Goal: Task Accomplishment & Management: Use online tool/utility

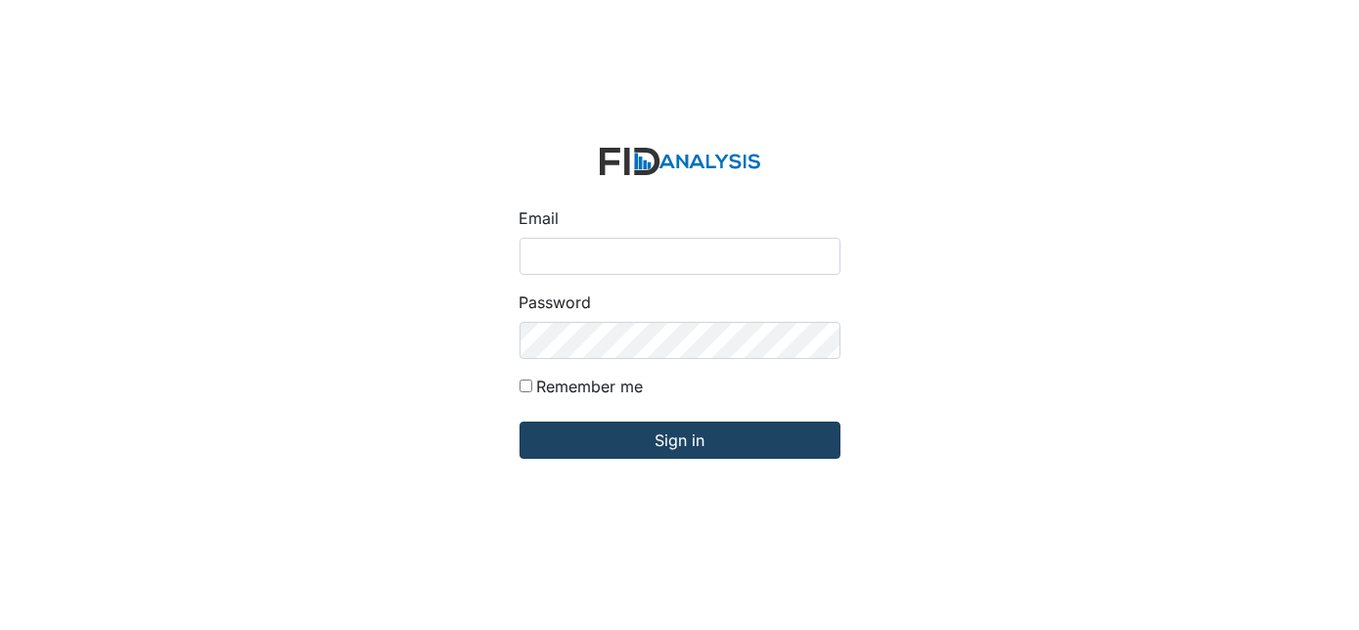
type input "[EMAIL_ADDRESS][DOMAIN_NAME]"
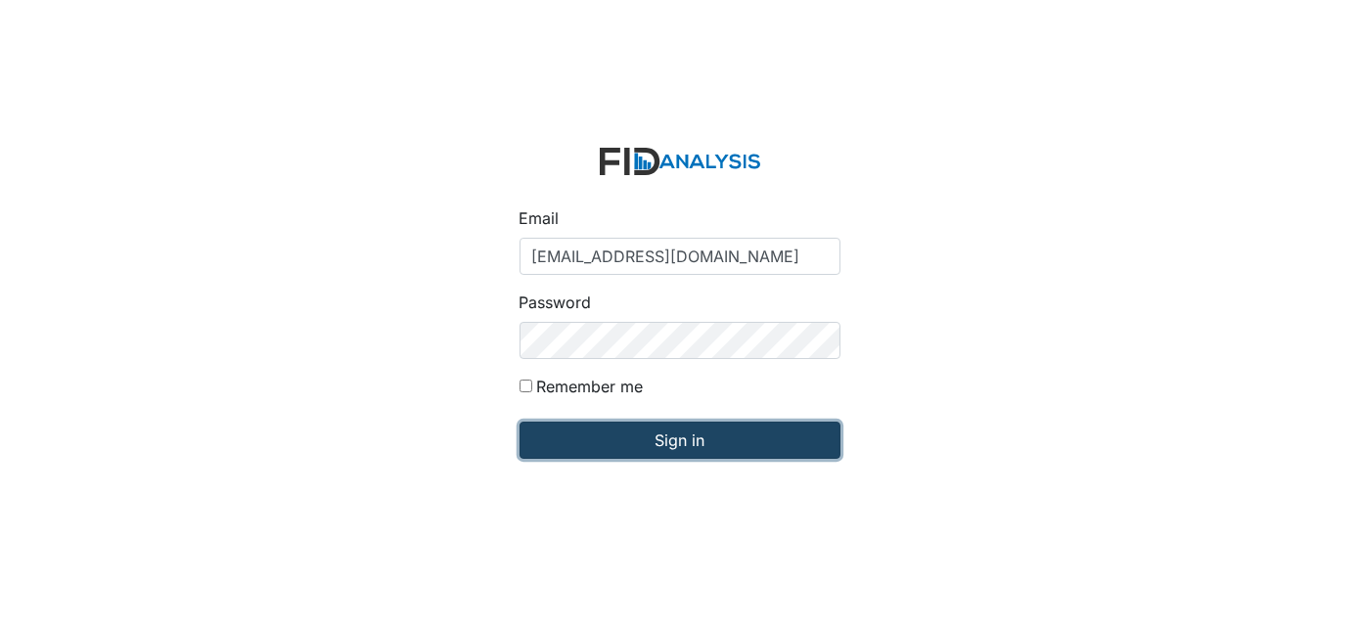
click at [664, 437] on input "Sign in" at bounding box center [680, 440] width 321 height 37
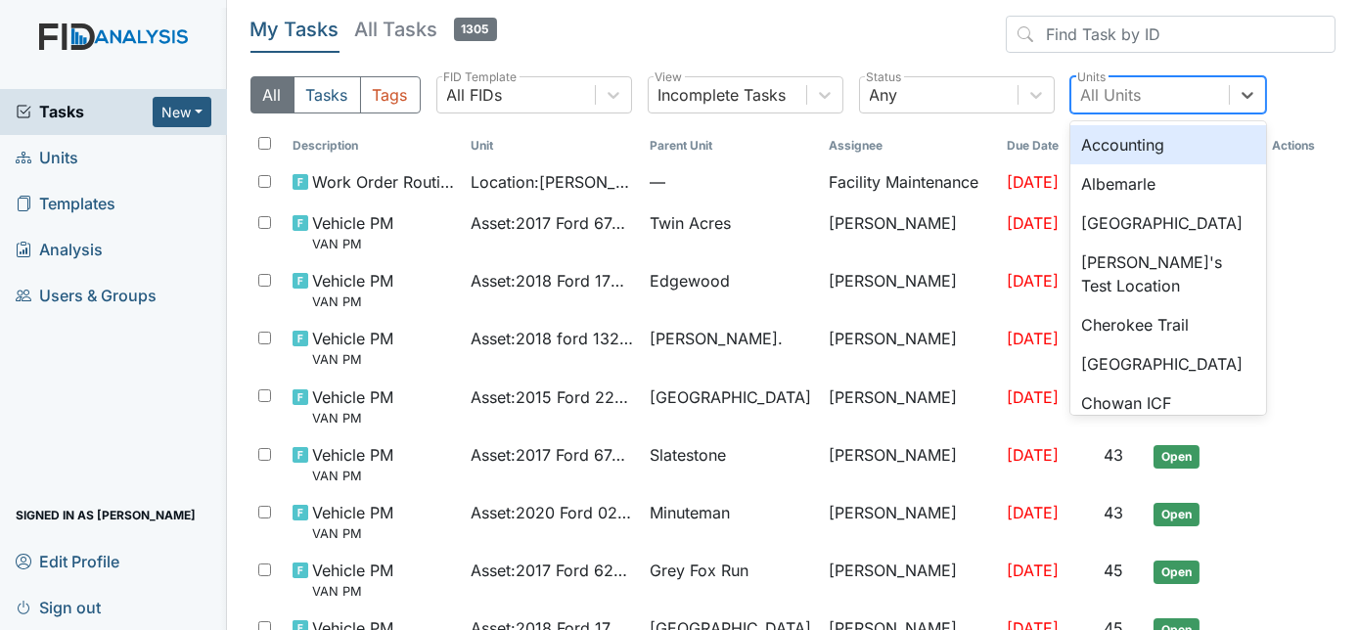
click at [1101, 102] on div "All Units" at bounding box center [1111, 94] width 61 height 23
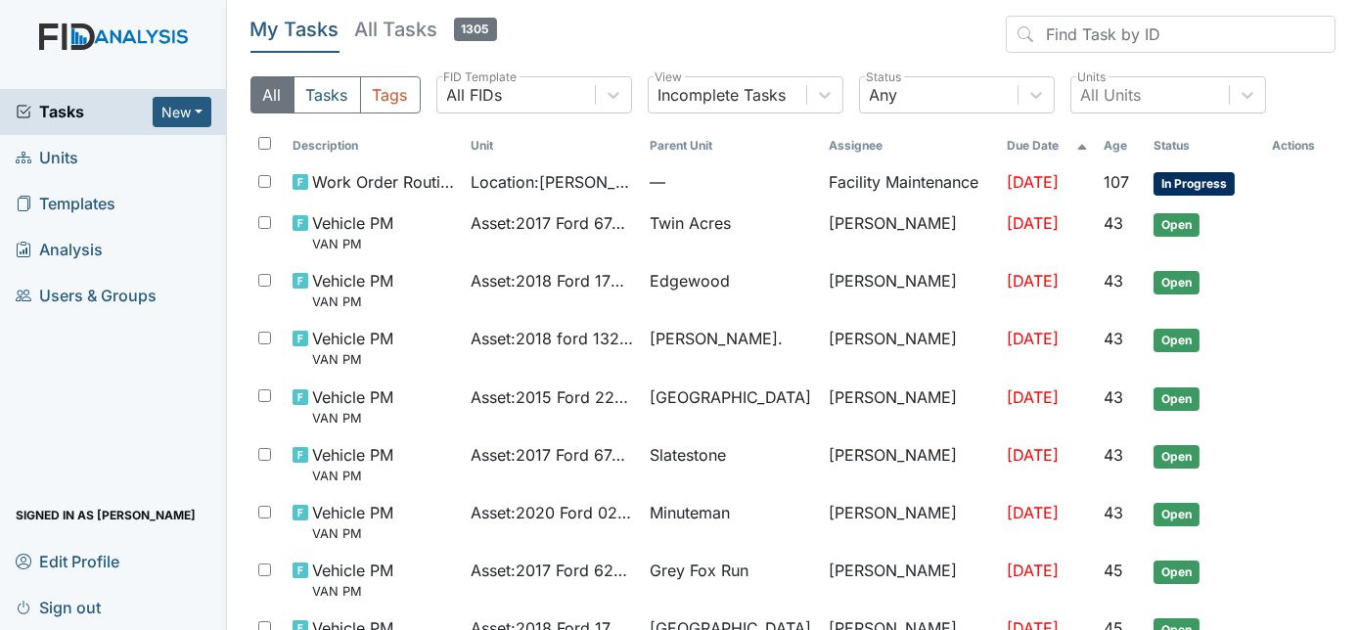
click at [1320, 68] on div "My Tasks All Tasks 1305 All Tasks Tags All FIDs FID Template Incomplete Tasks V…" at bounding box center [794, 73] width 1086 height 114
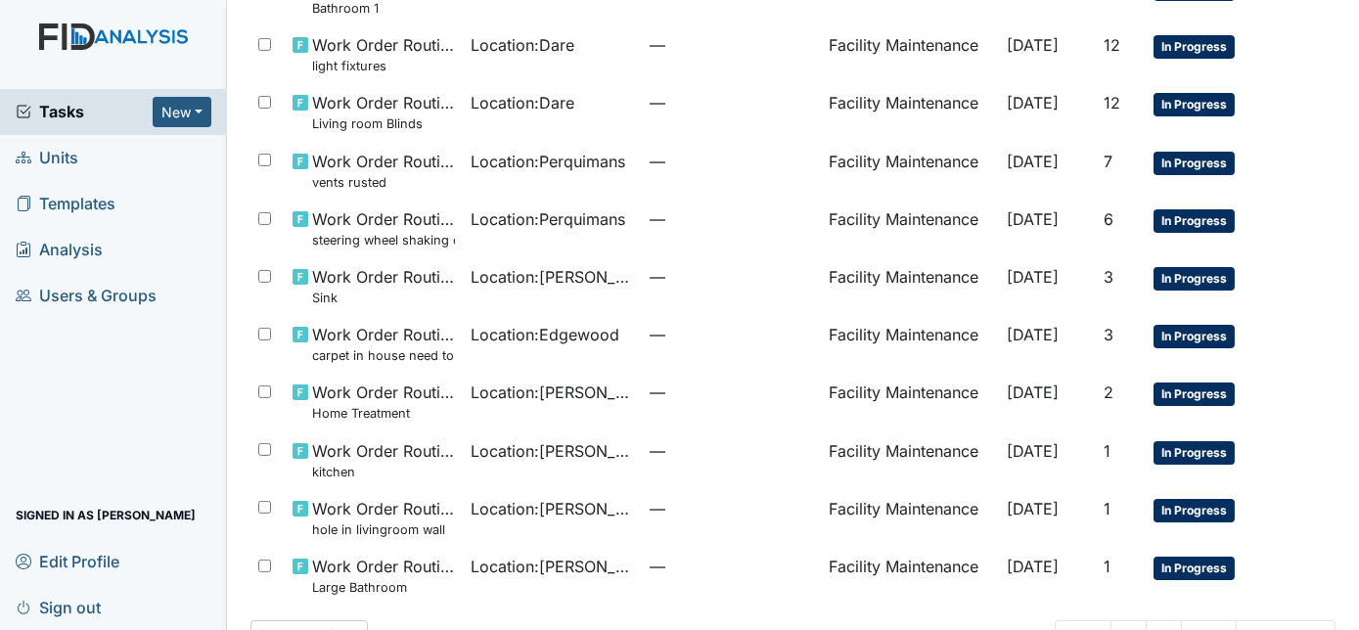
scroll to position [1301, 0]
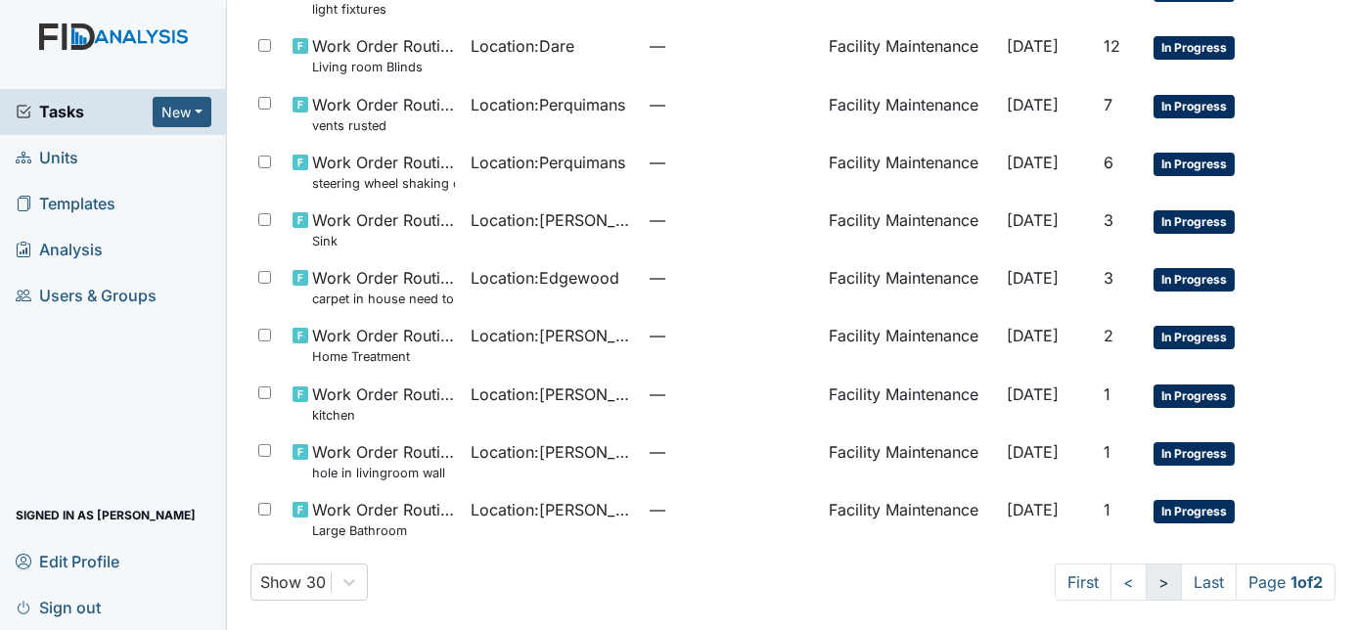
click at [1146, 578] on link ">" at bounding box center [1164, 582] width 36 height 37
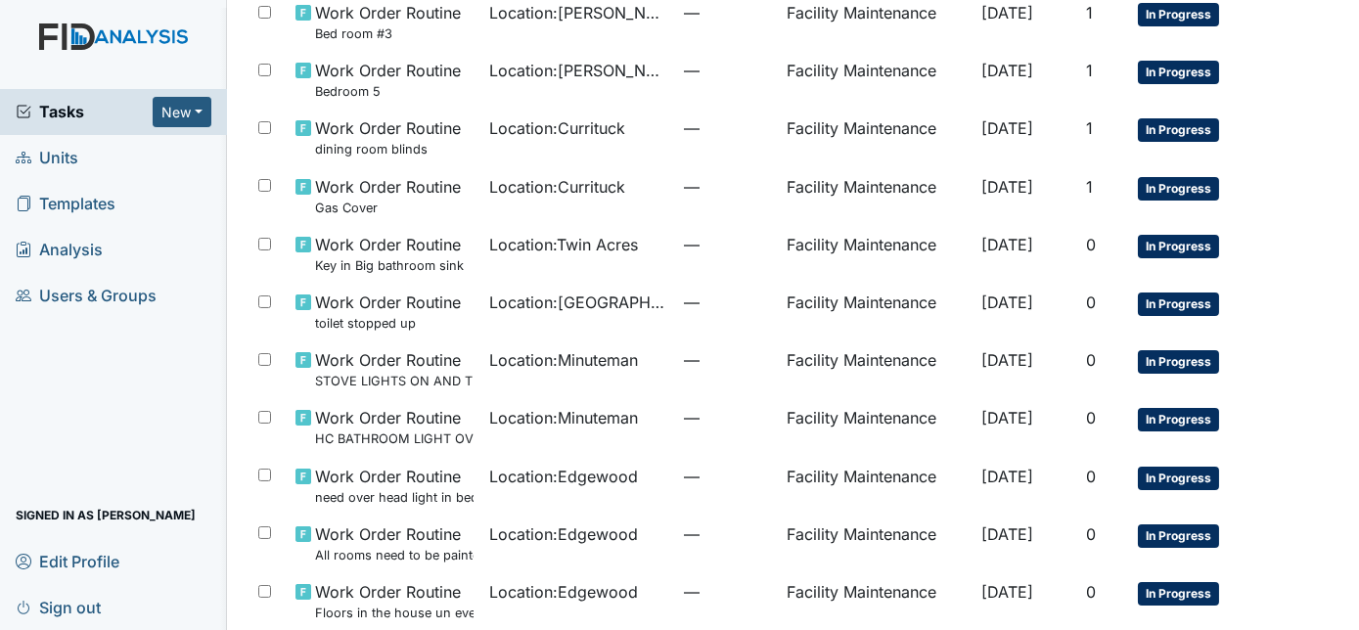
scroll to position [180, 0]
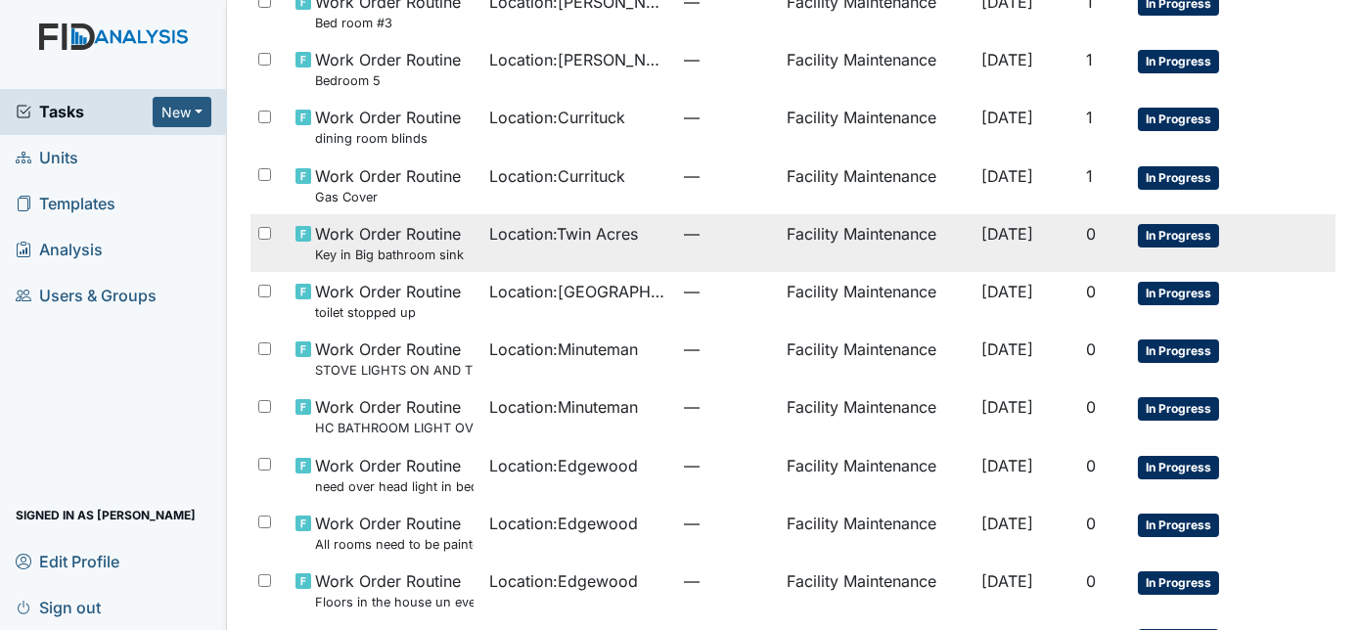
click at [911, 243] on td "Facility Maintenance" at bounding box center [876, 243] width 194 height 58
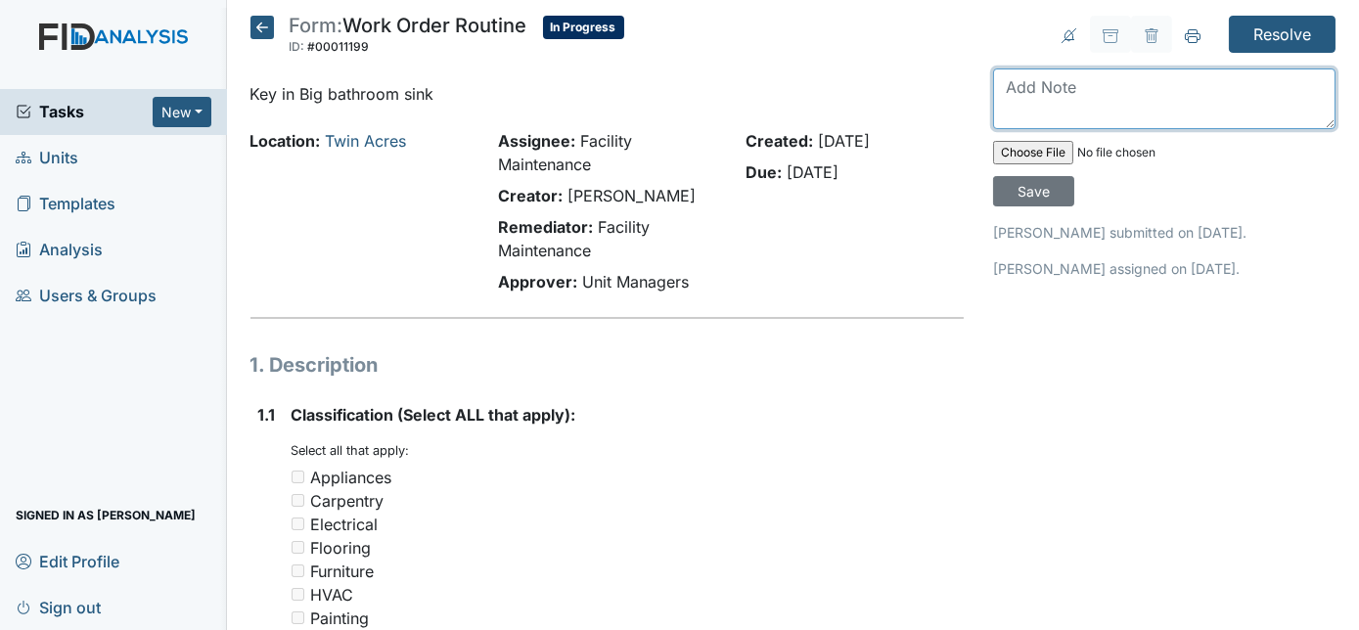
click at [1049, 99] on textarea at bounding box center [1164, 98] width 342 height 61
type textarea "keys removed"
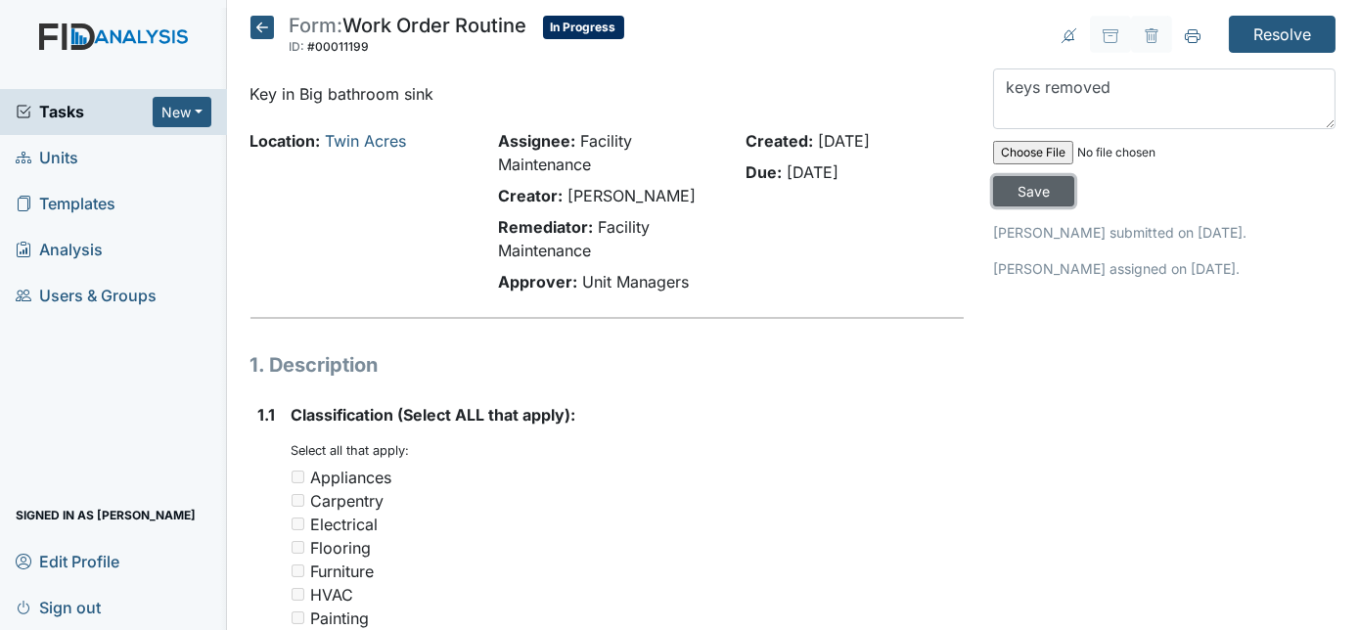
click at [1074, 176] on input "Save" at bounding box center [1033, 191] width 81 height 30
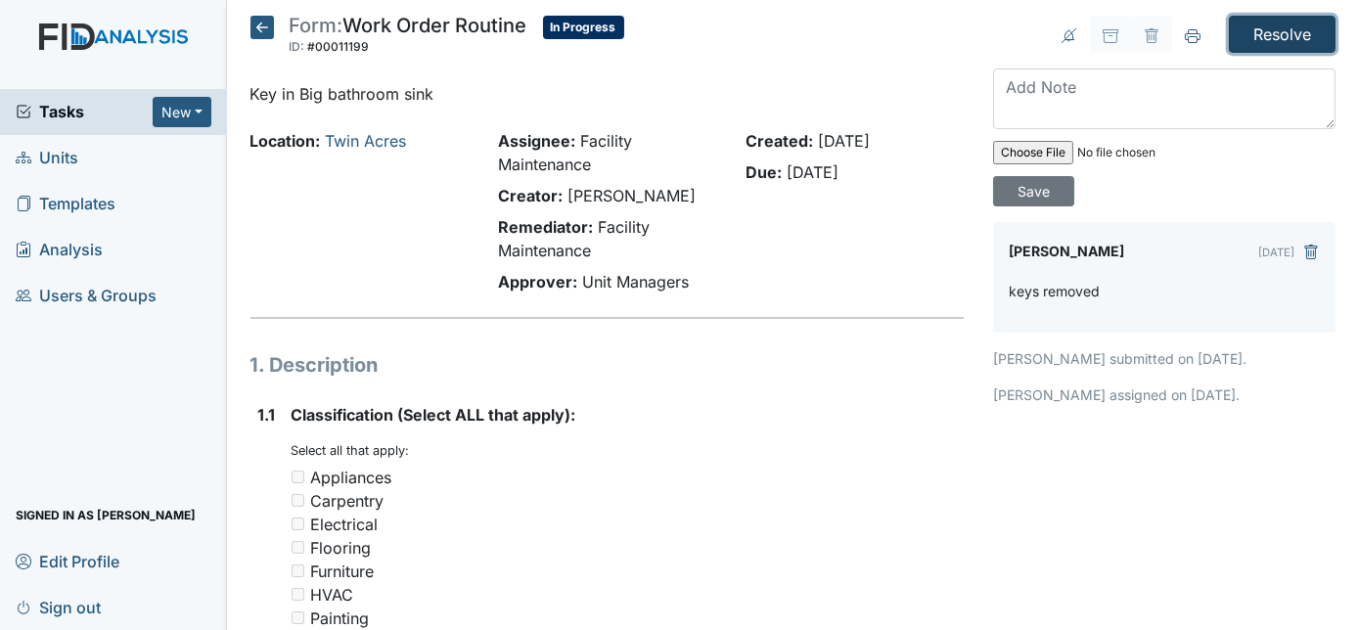
click at [1270, 36] on input "Resolve" at bounding box center [1282, 34] width 107 height 37
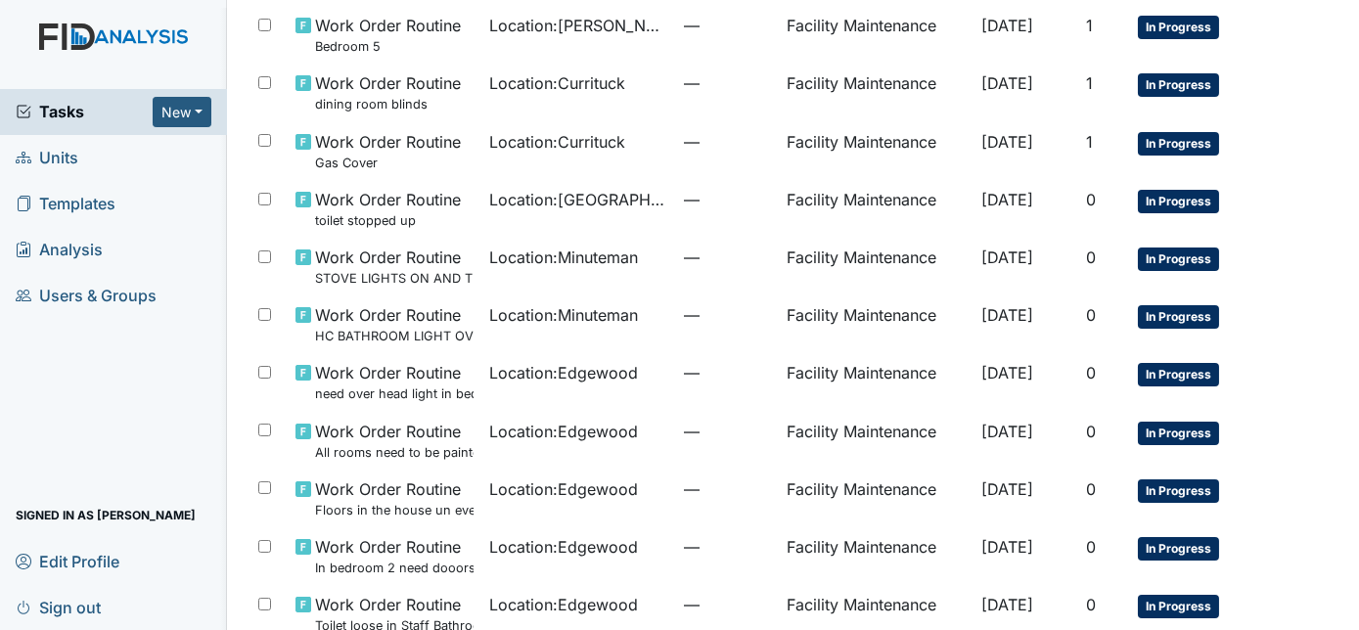
scroll to position [299, 0]
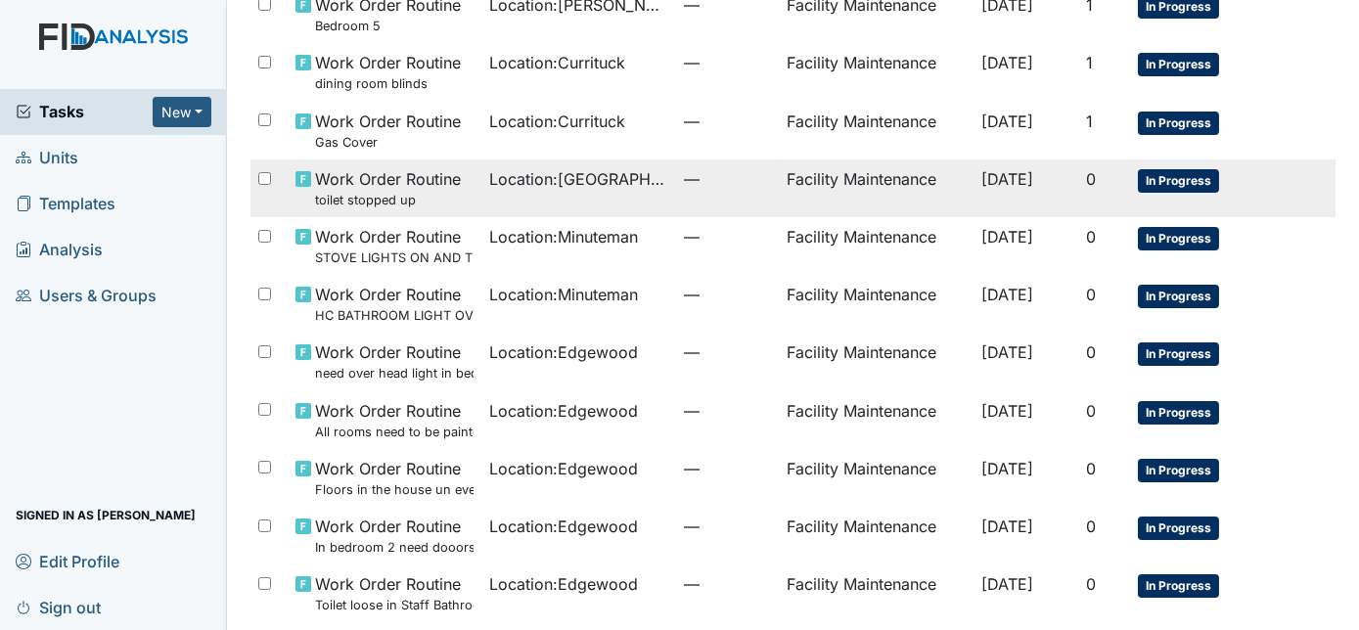
click at [676, 205] on td "—" at bounding box center [728, 188] width 104 height 58
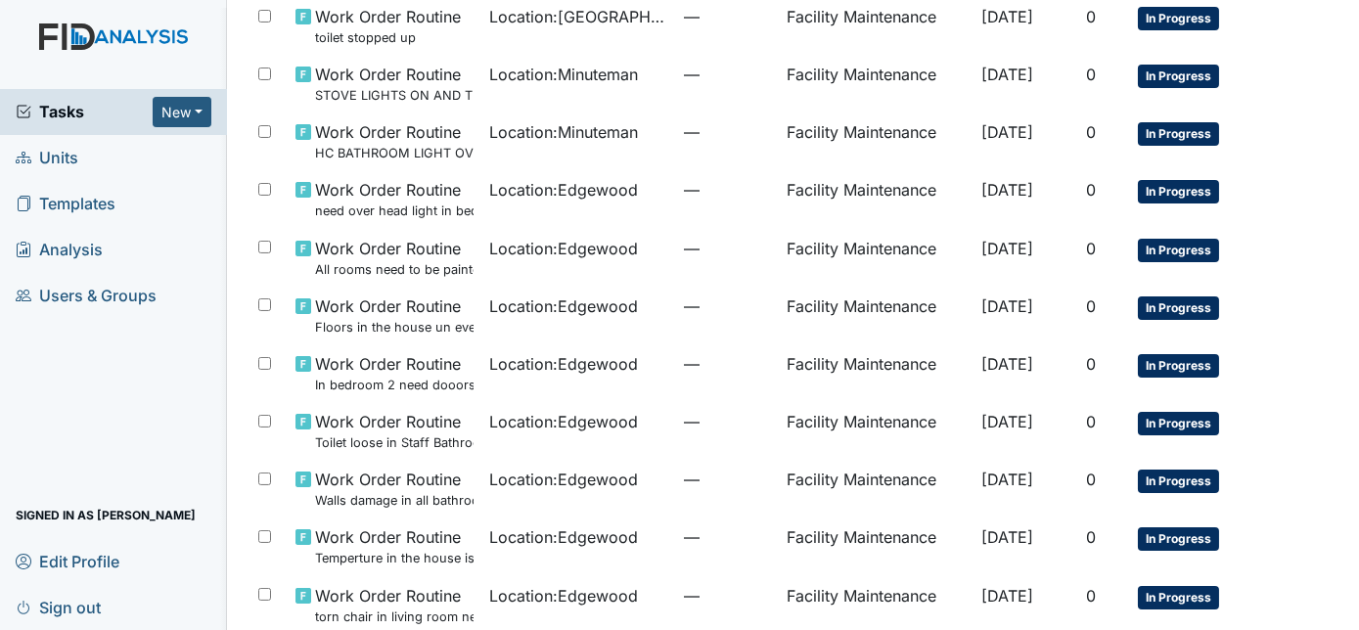
scroll to position [472, 0]
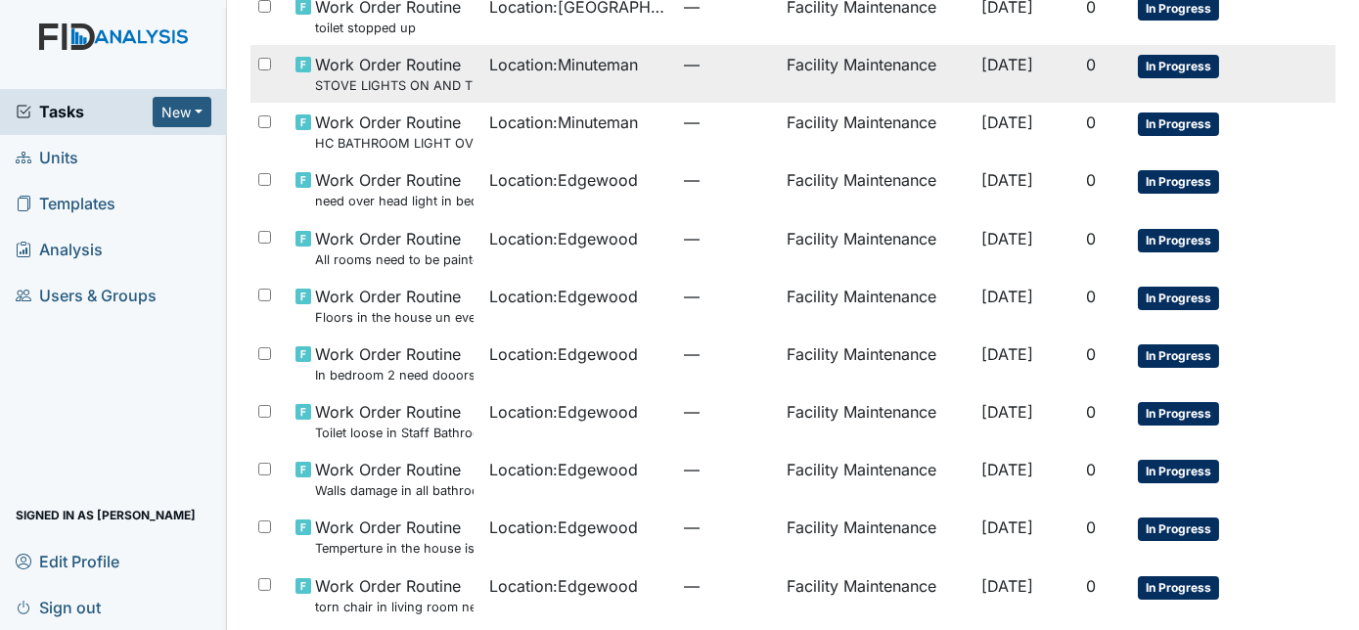
click at [612, 62] on span "Location : Minuteman" at bounding box center [563, 64] width 149 height 23
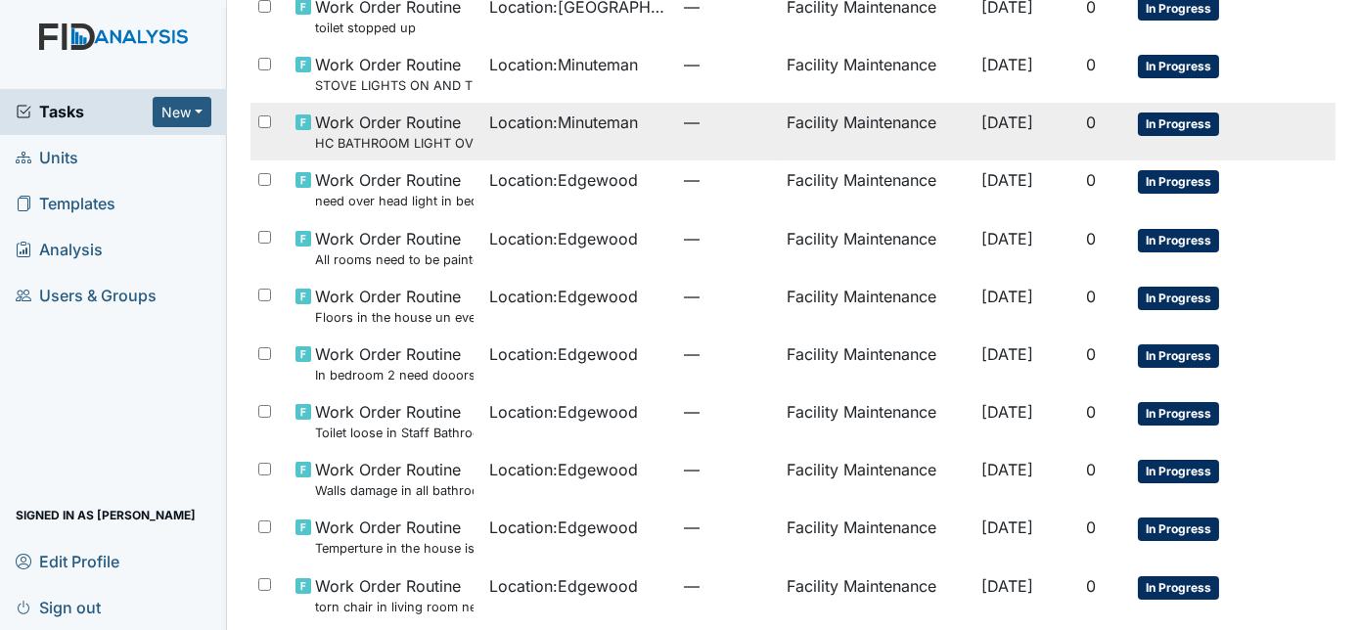
click at [537, 142] on td "Location : Minuteman" at bounding box center [578, 132] width 194 height 58
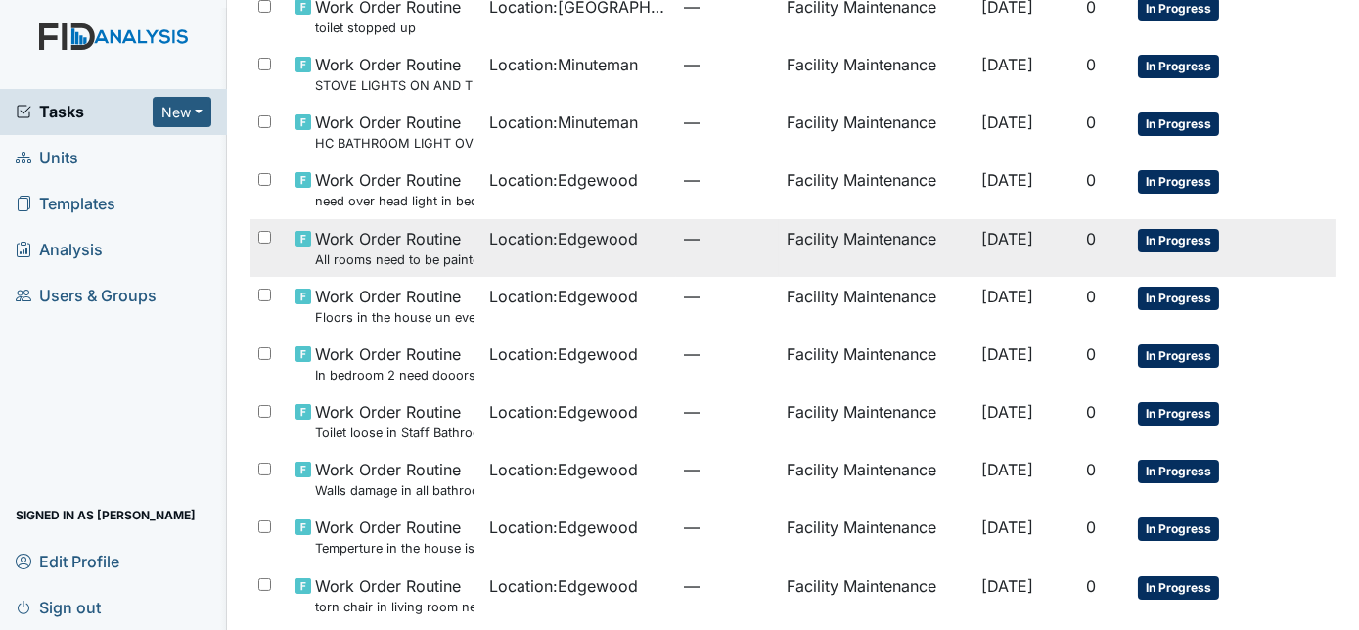
scroll to position [489, 0]
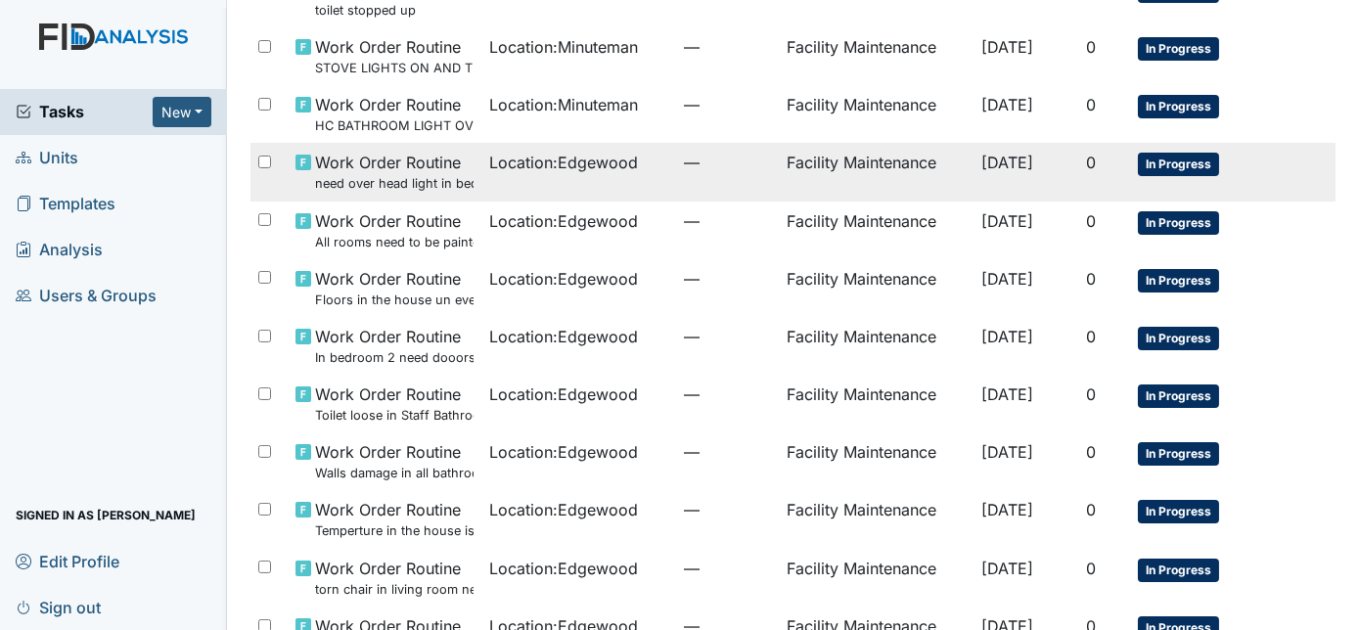
click at [633, 173] on td "Location : Edgewood" at bounding box center [578, 172] width 194 height 58
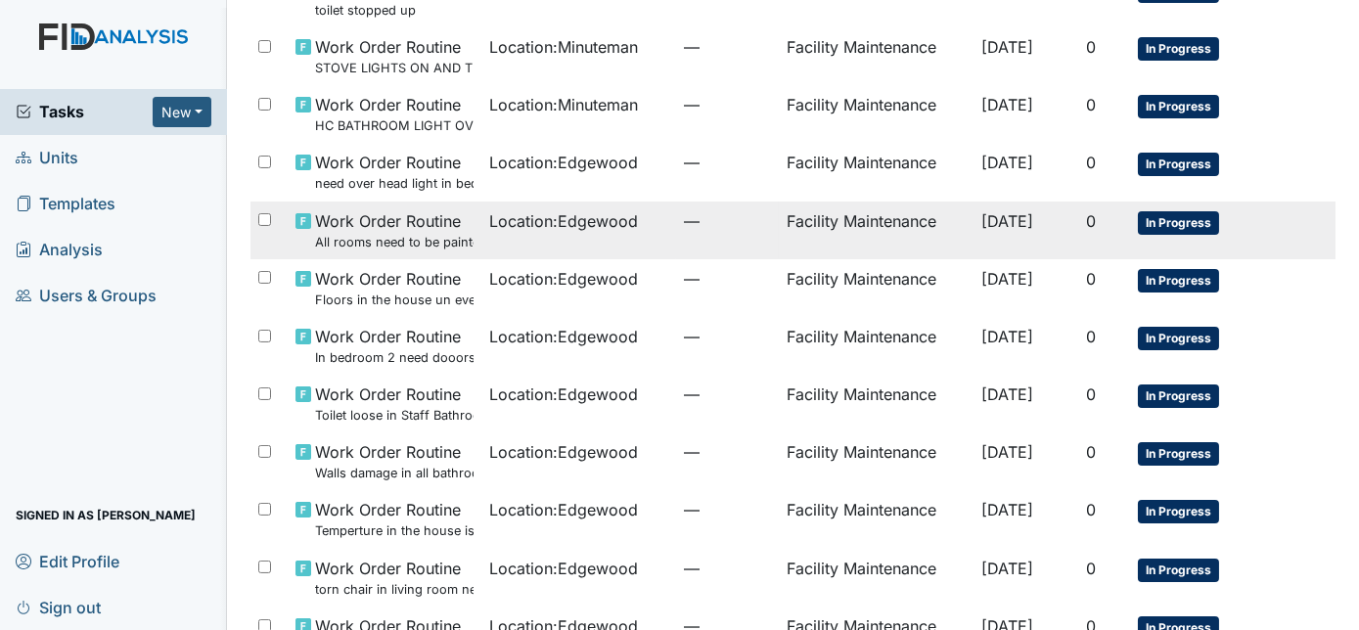
click at [561, 221] on span "Location : Edgewood" at bounding box center [563, 220] width 149 height 23
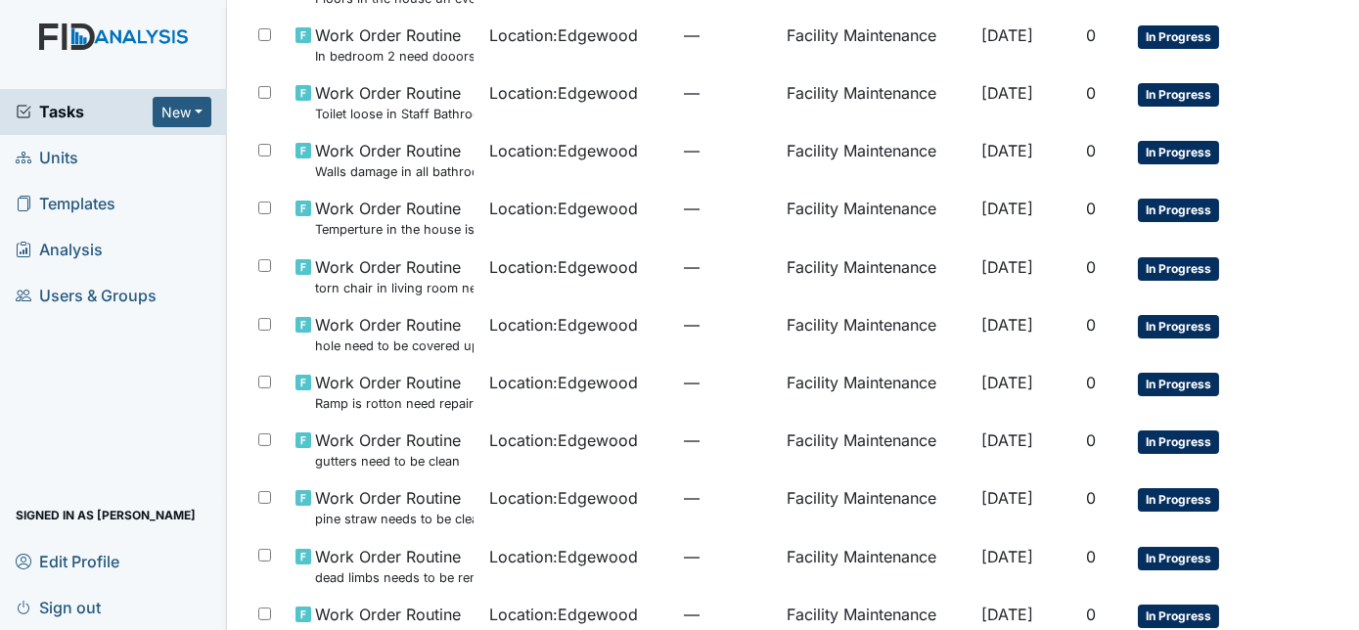
scroll to position [827, 0]
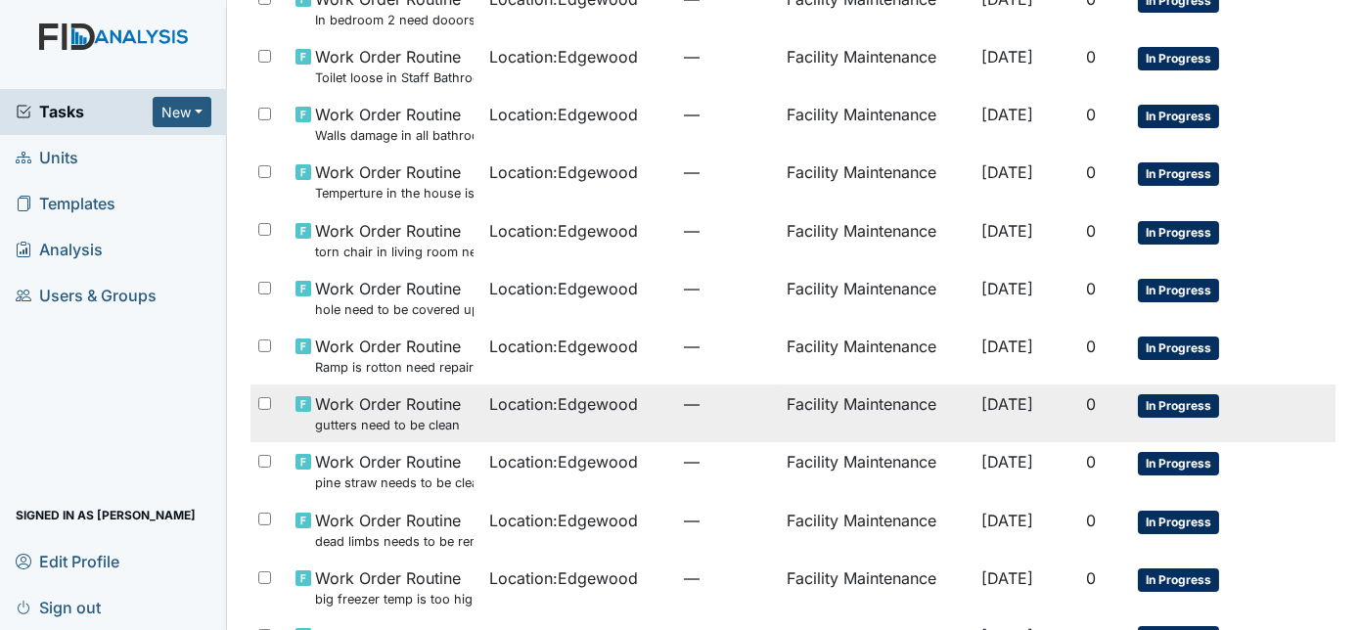
click at [581, 420] on td "Location : Edgewood" at bounding box center [578, 414] width 194 height 58
click at [840, 417] on td "Facility Maintenance" at bounding box center [876, 414] width 194 height 58
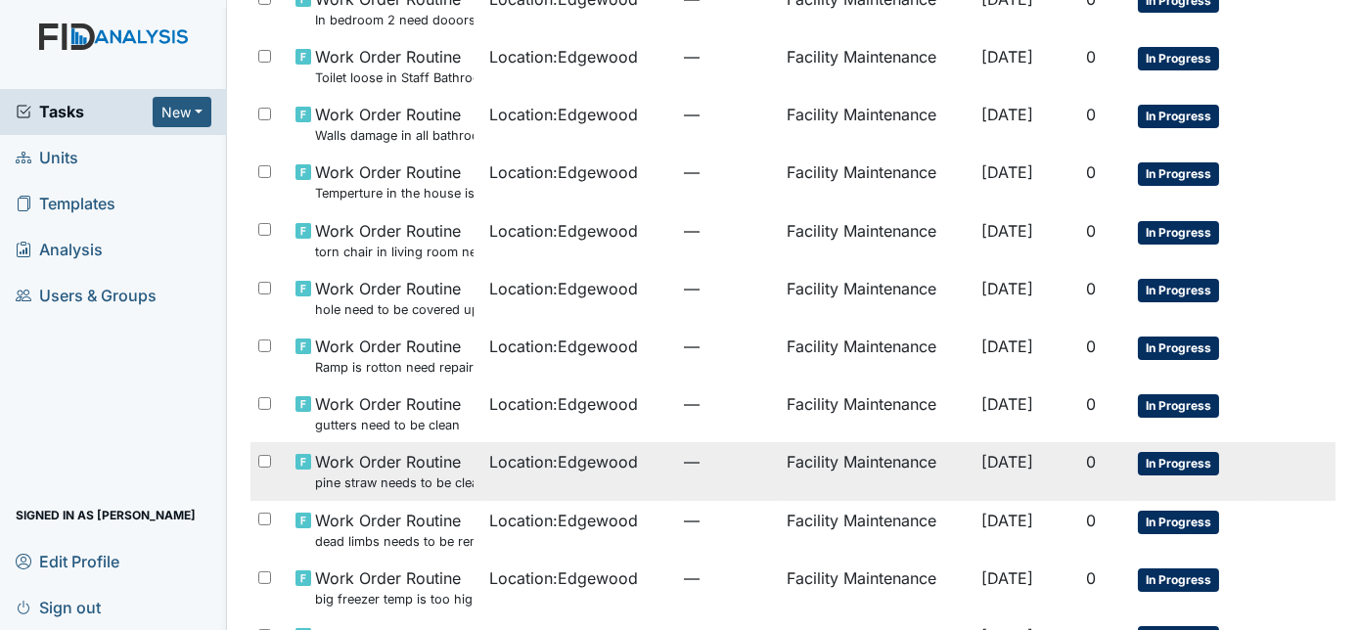
click at [676, 467] on td "—" at bounding box center [728, 471] width 104 height 58
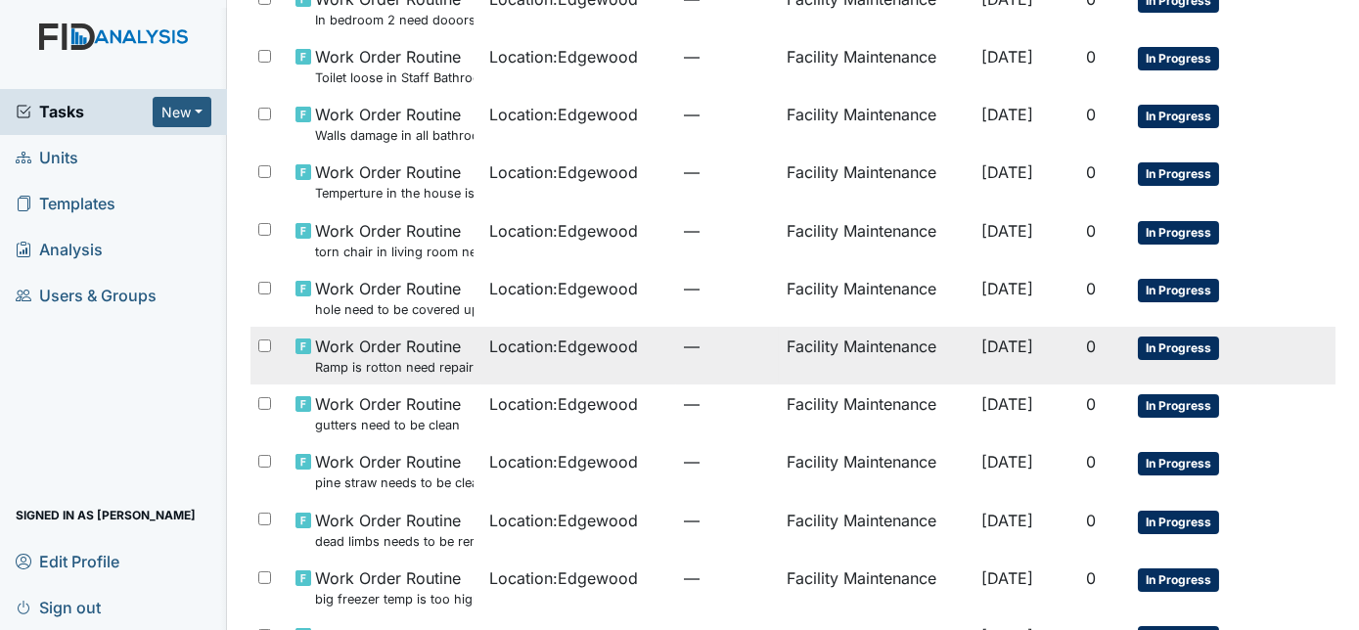
click at [642, 362] on td "Location : Edgewood" at bounding box center [578, 356] width 194 height 58
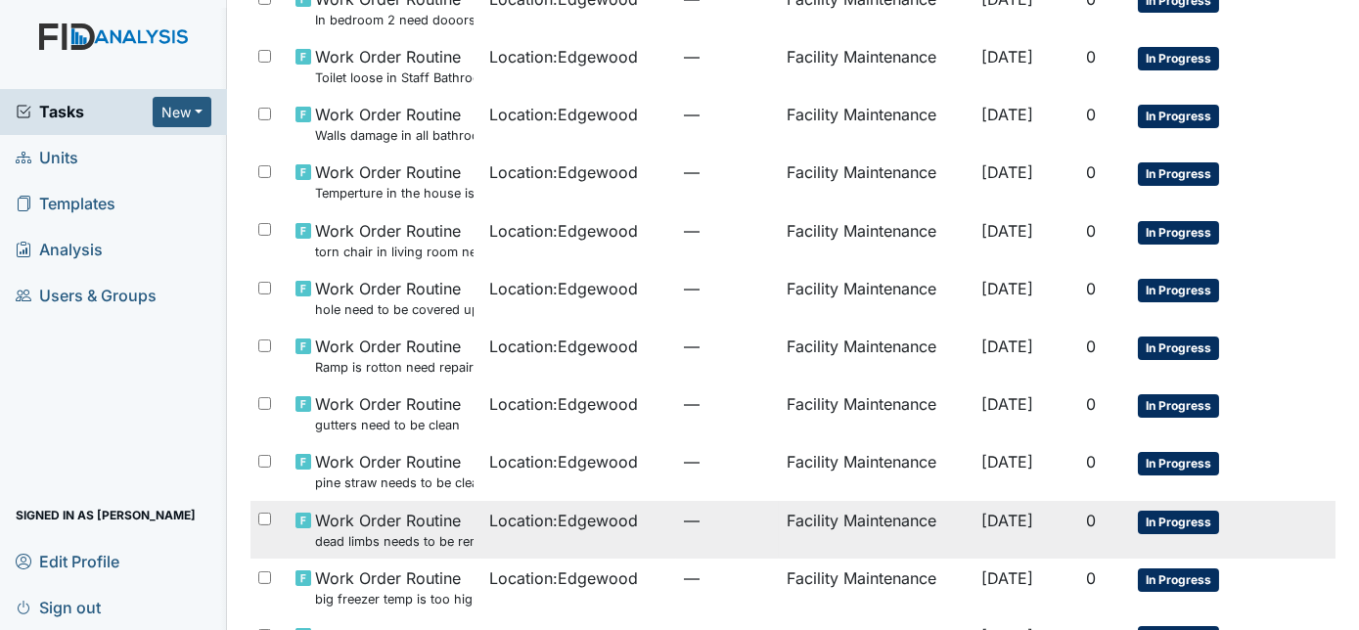
click at [566, 543] on td "Location : Edgewood" at bounding box center [578, 530] width 194 height 58
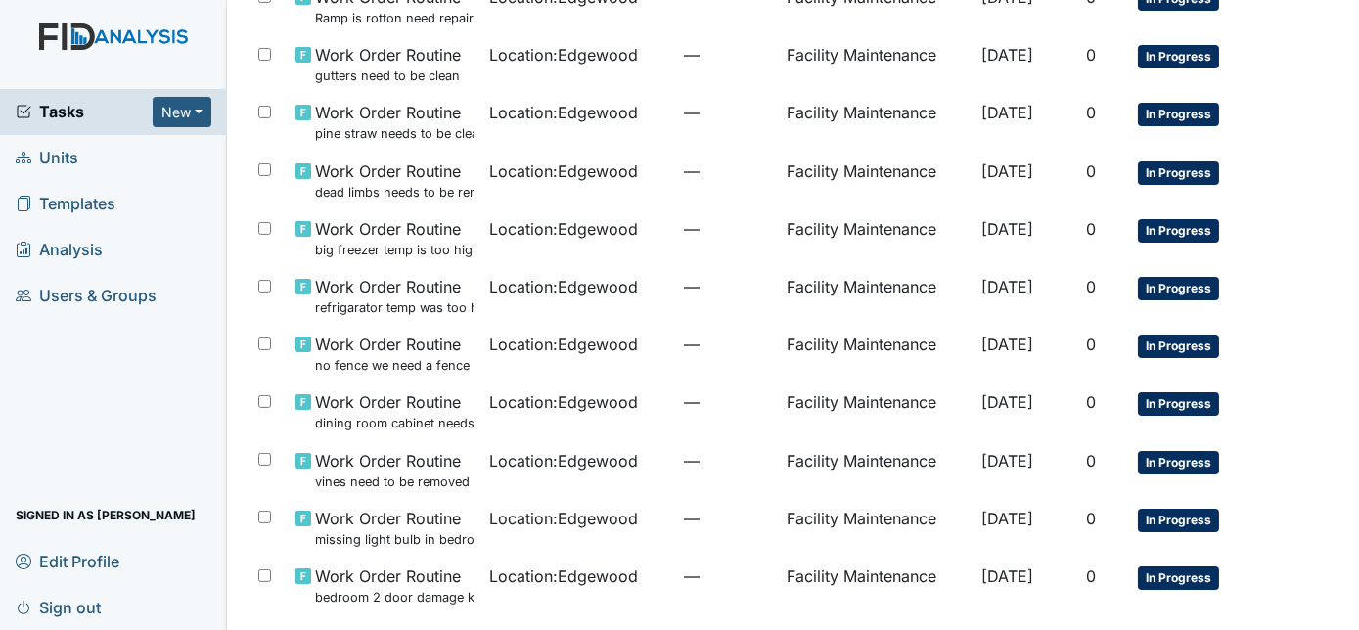
scroll to position [1245, 0]
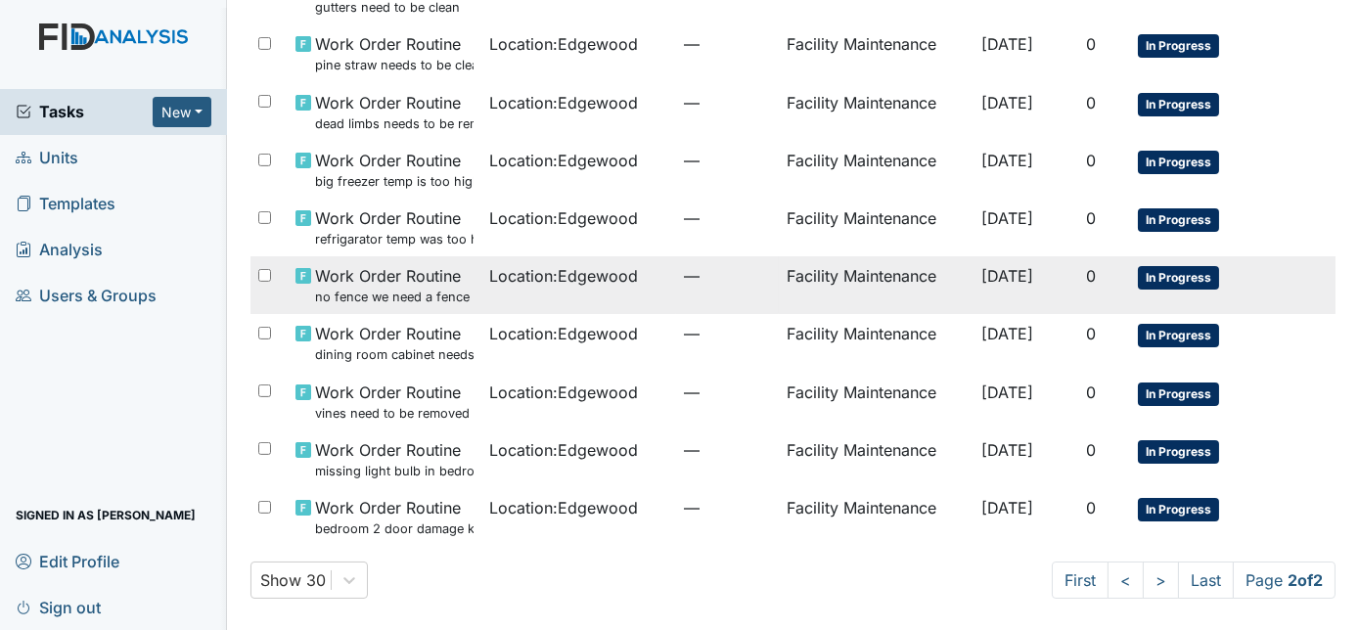
click at [531, 293] on td "Location : Edgewood" at bounding box center [578, 285] width 194 height 58
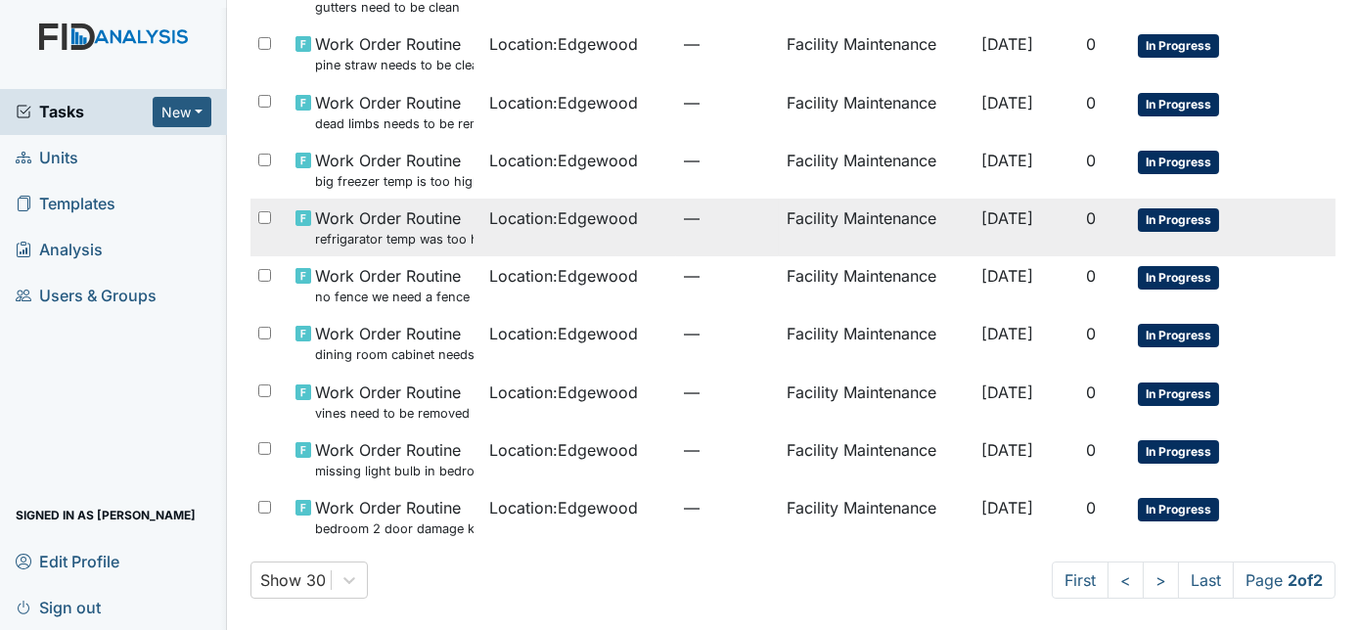
click at [576, 225] on span "Location : Edgewood" at bounding box center [563, 217] width 149 height 23
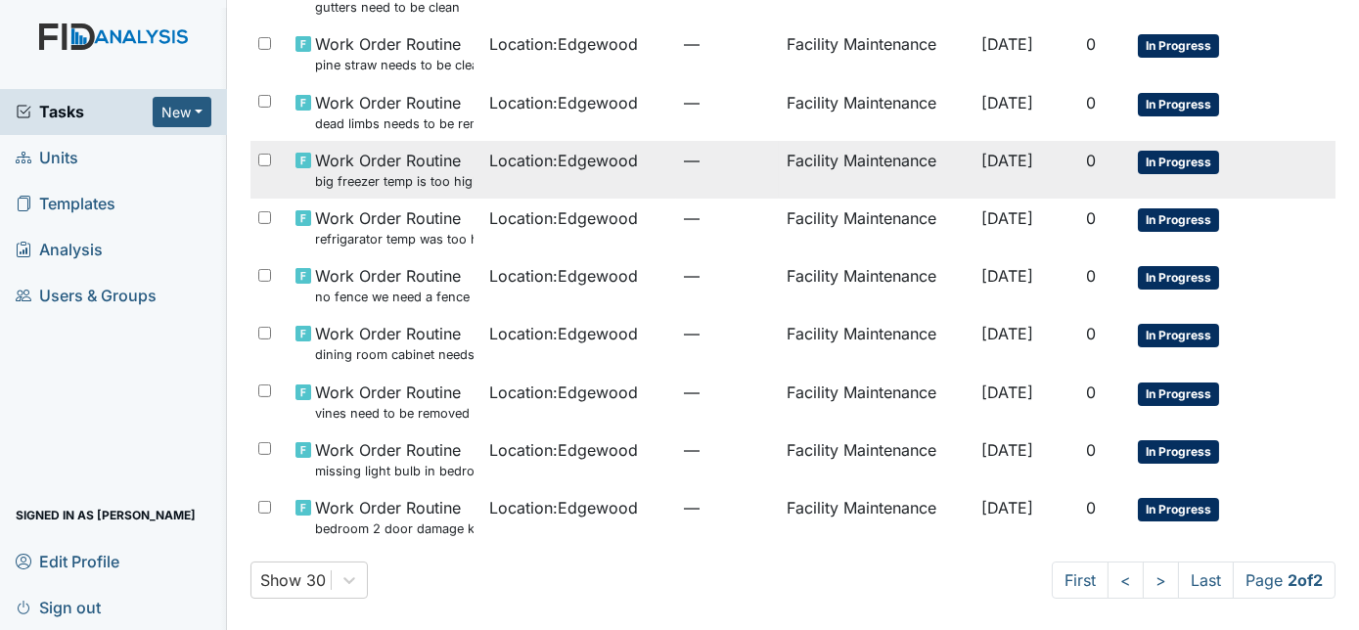
click at [498, 172] on td "Location : Edgewood" at bounding box center [578, 170] width 194 height 58
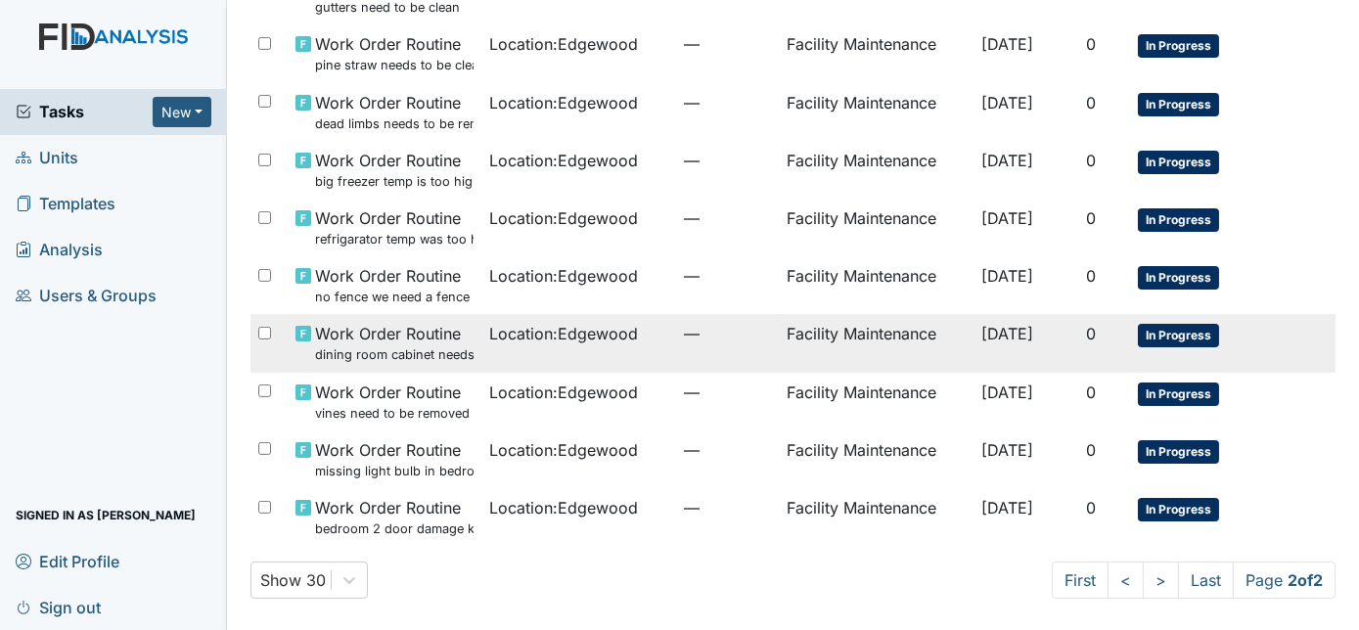
click at [506, 352] on td "Location : Edgewood" at bounding box center [578, 343] width 194 height 58
click at [576, 345] on td "Location : Edgewood" at bounding box center [578, 343] width 194 height 58
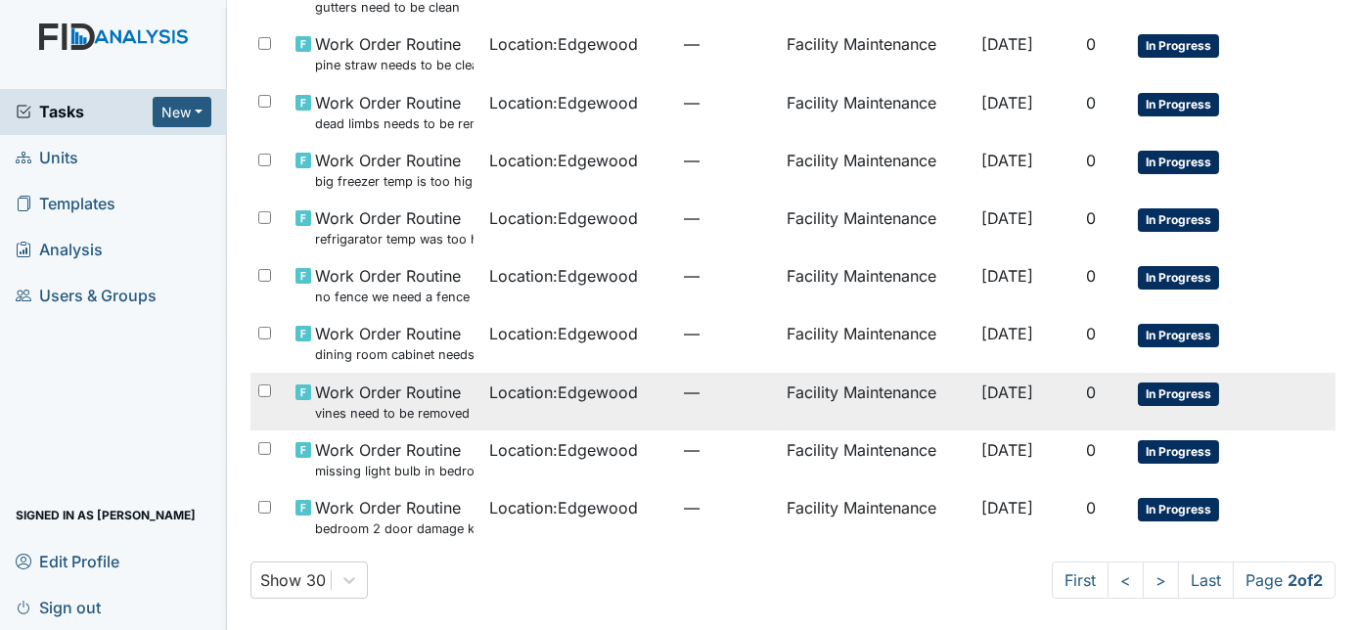
click at [506, 407] on td "Location : Edgewood" at bounding box center [578, 402] width 194 height 58
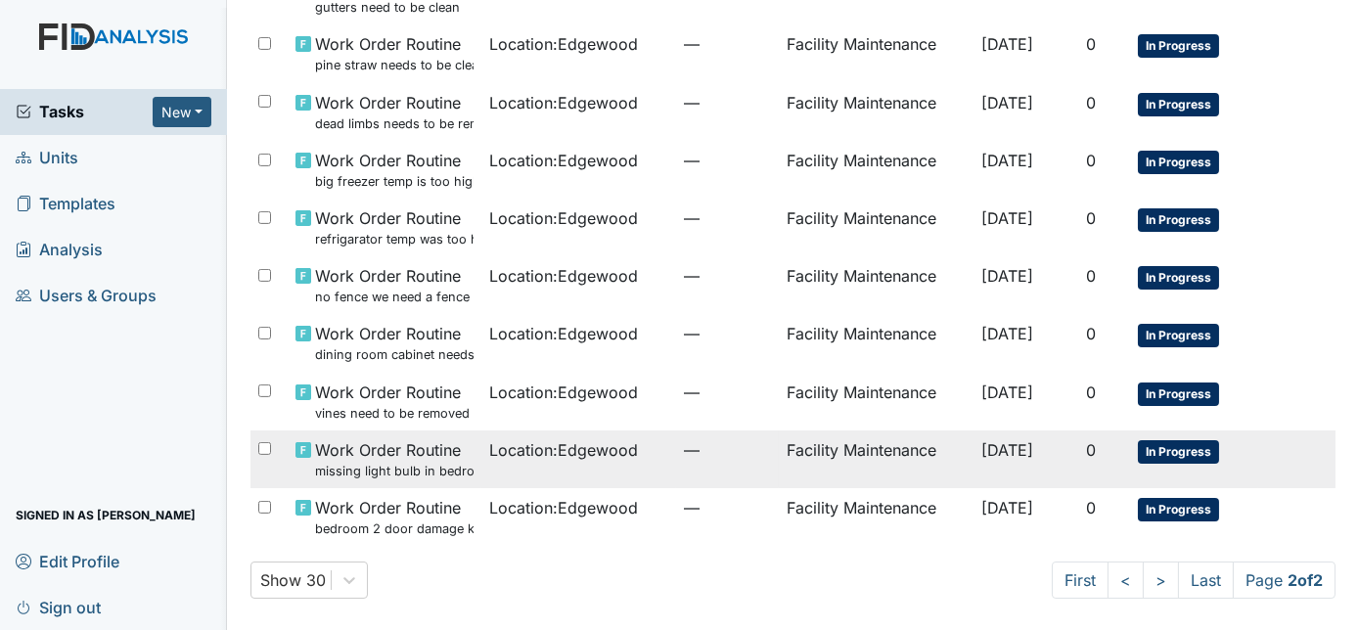
click at [507, 466] on td "Location : Edgewood" at bounding box center [578, 460] width 194 height 58
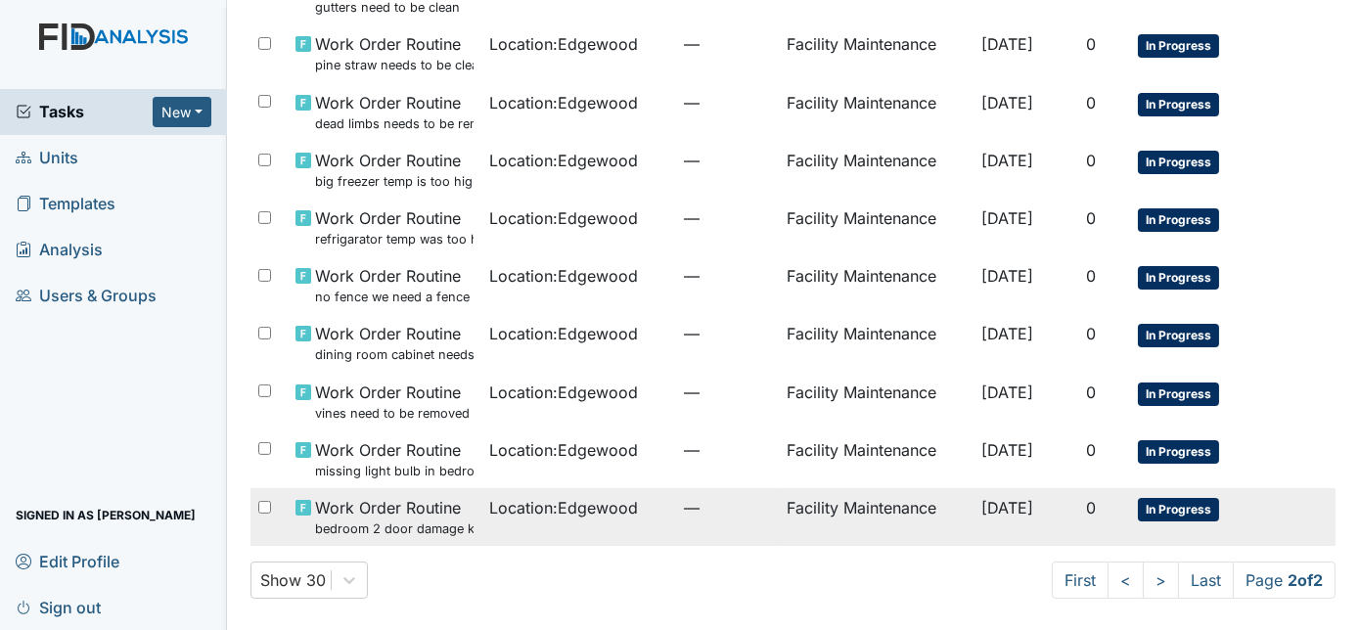
click at [553, 510] on span "Location : Edgewood" at bounding box center [563, 507] width 149 height 23
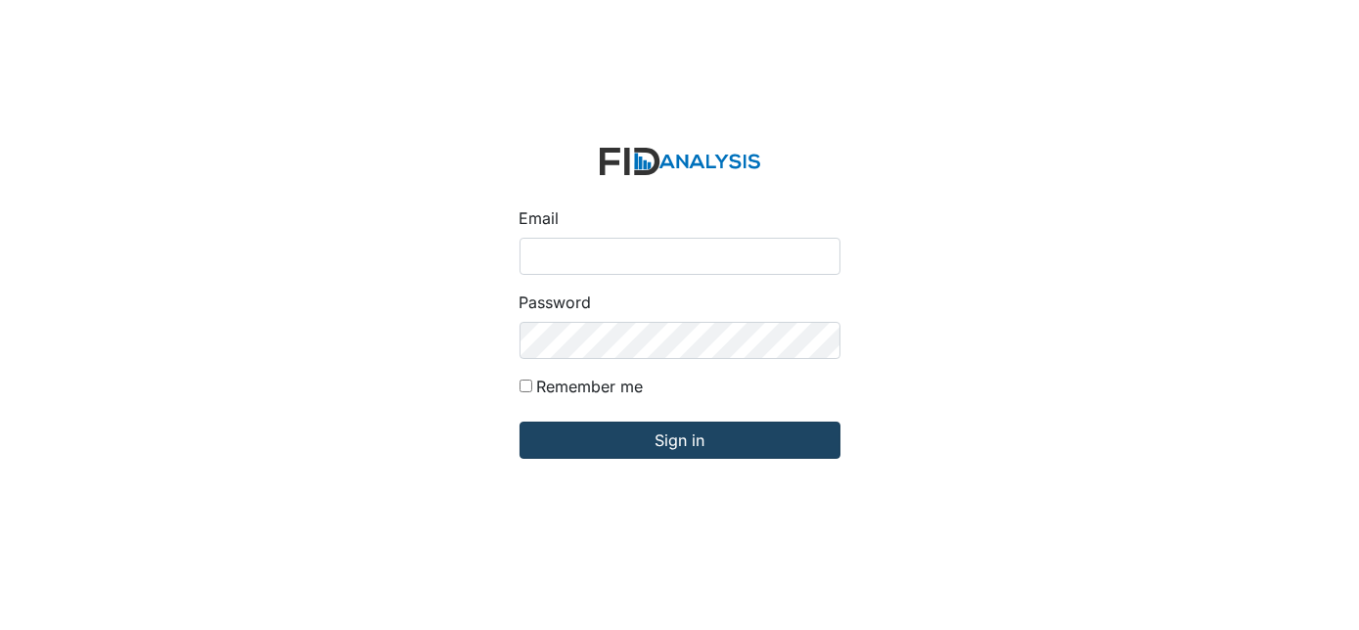
type input "[EMAIL_ADDRESS][DOMAIN_NAME]"
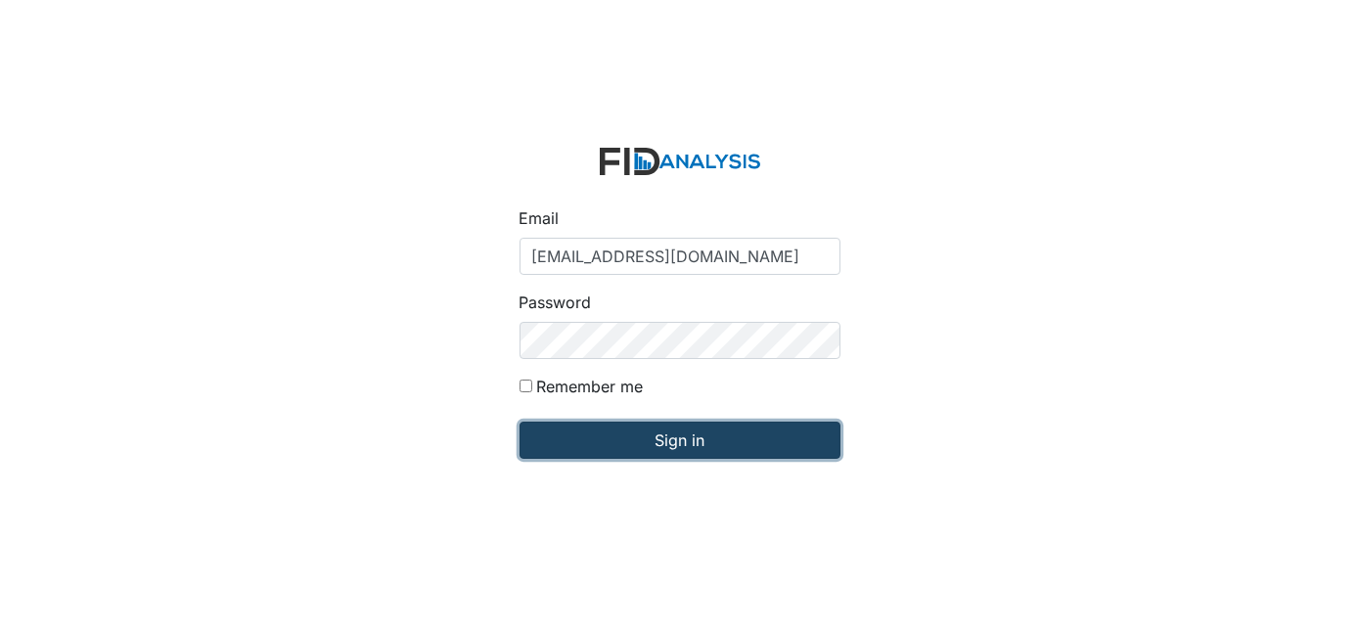
click at [613, 432] on input "Sign in" at bounding box center [680, 440] width 321 height 37
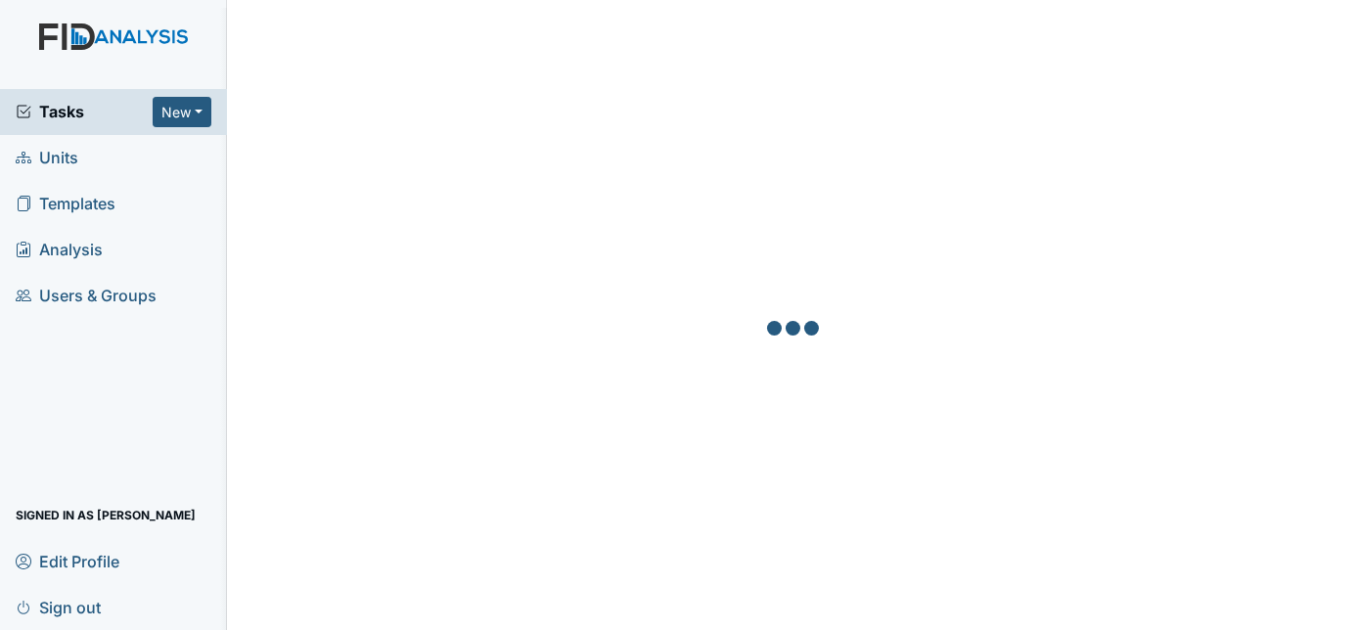
click at [613, 432] on div at bounding box center [794, 331] width 1086 height 630
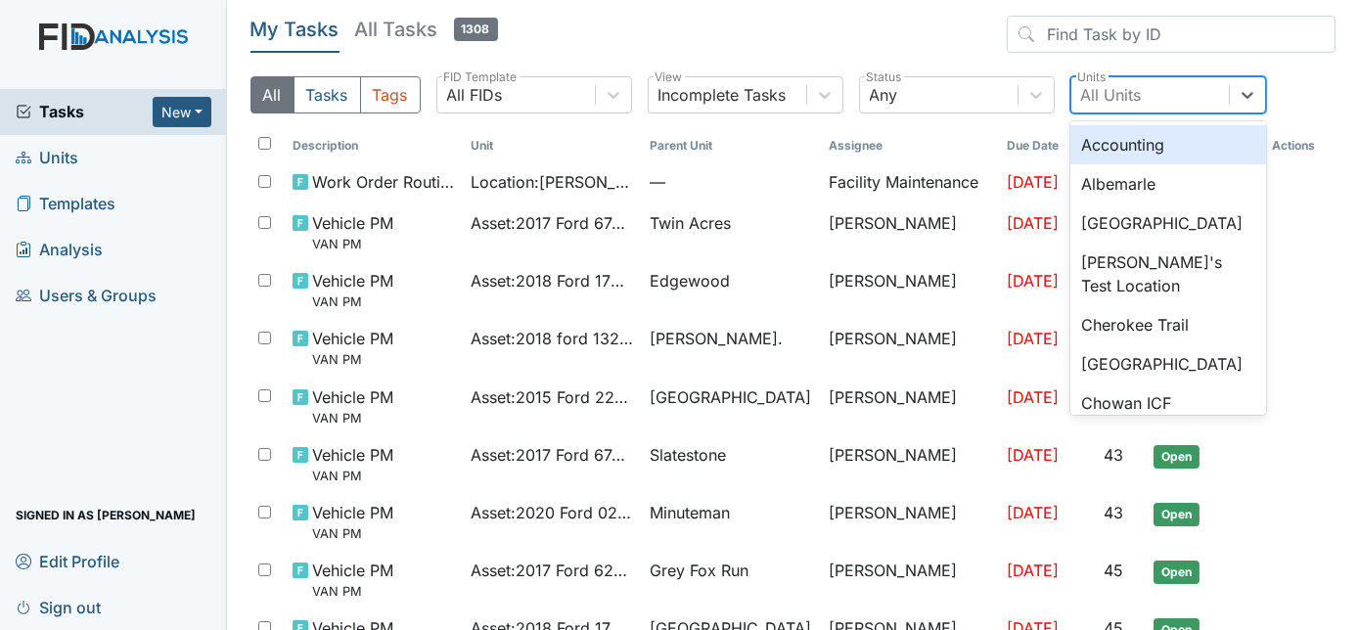
click at [1106, 81] on div "All Units" at bounding box center [1150, 94] width 158 height 35
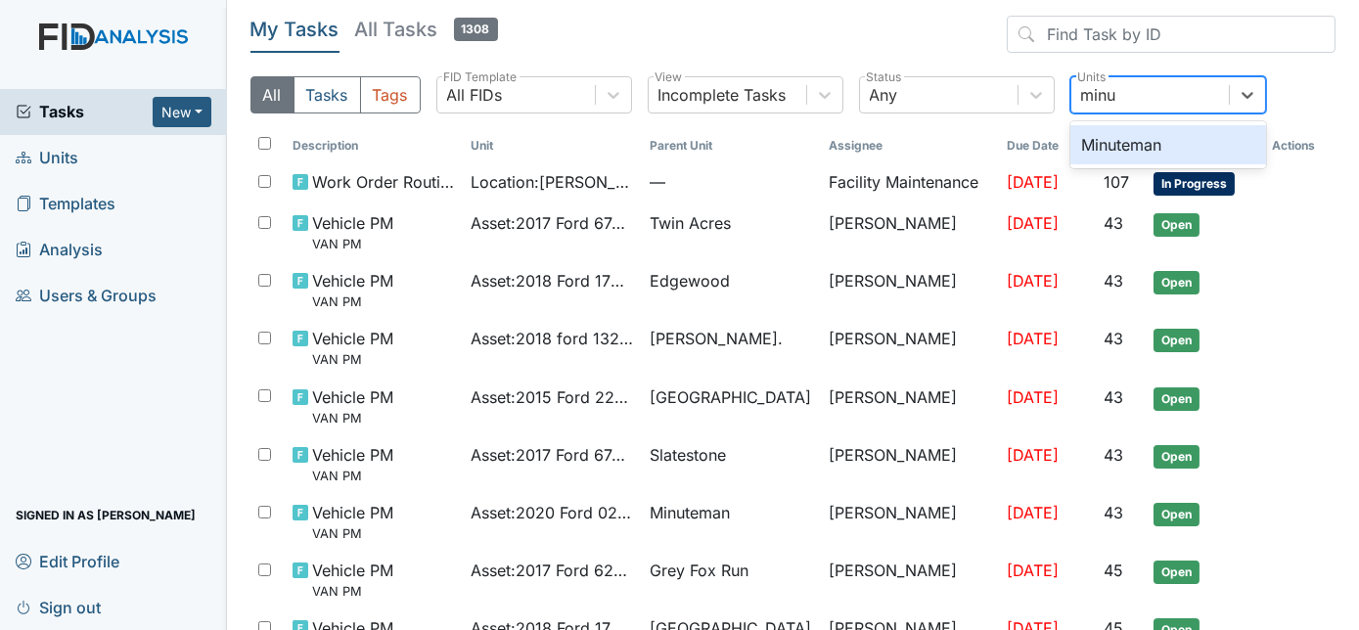
type input "minut"
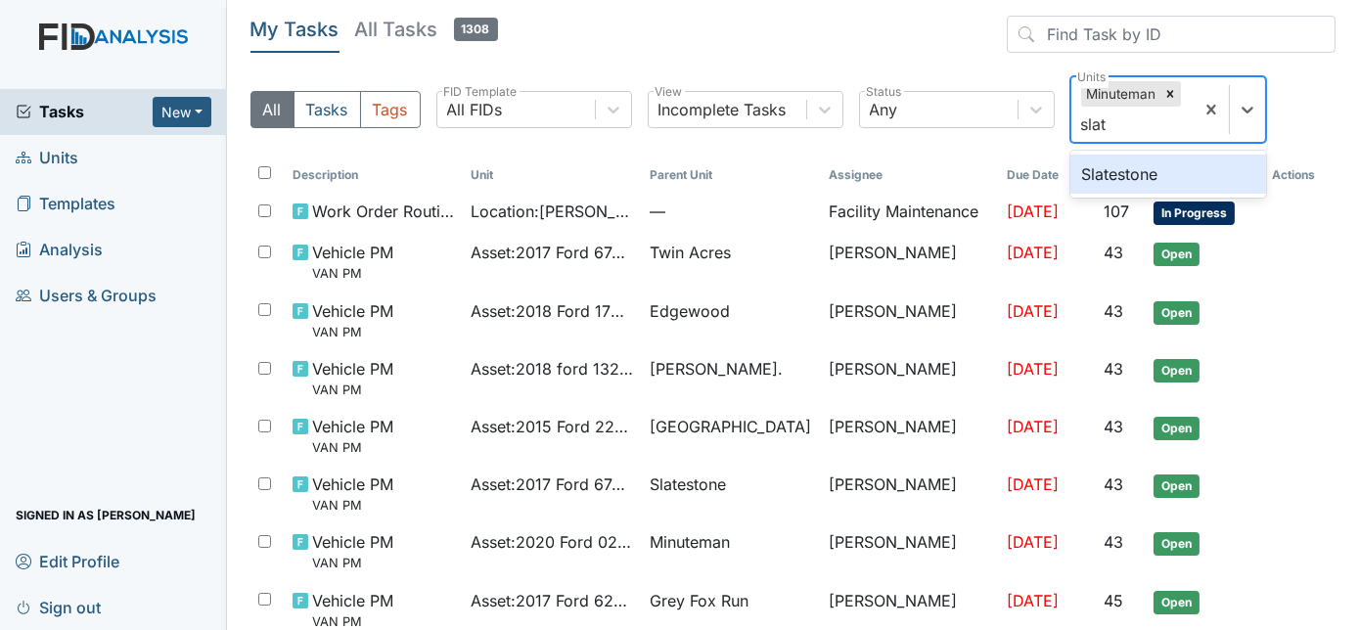
type input "slate"
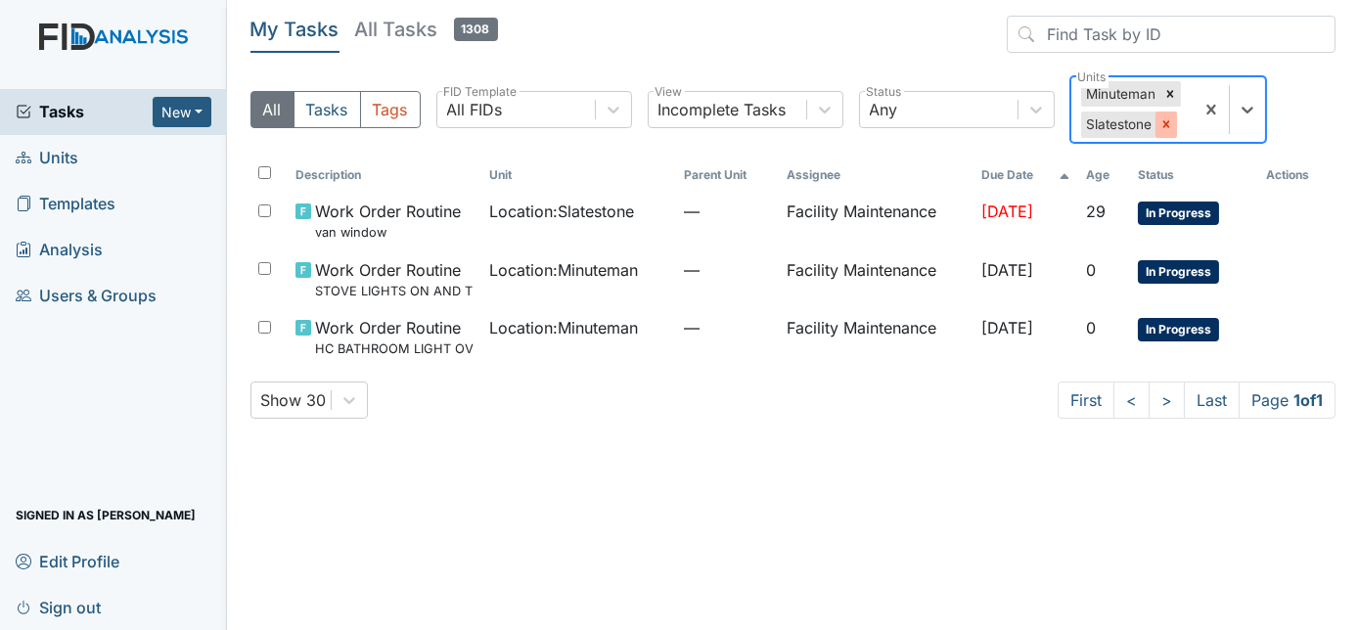
click at [1160, 121] on icon at bounding box center [1167, 124] width 14 height 14
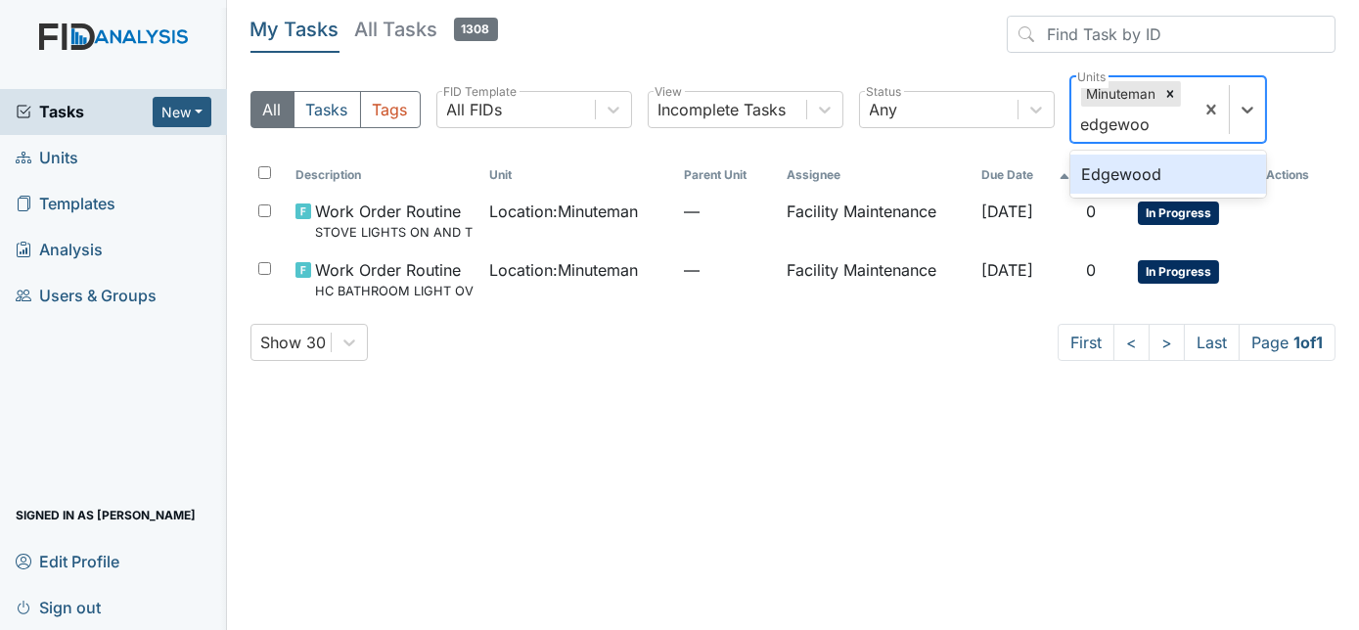
type input "edgewood"
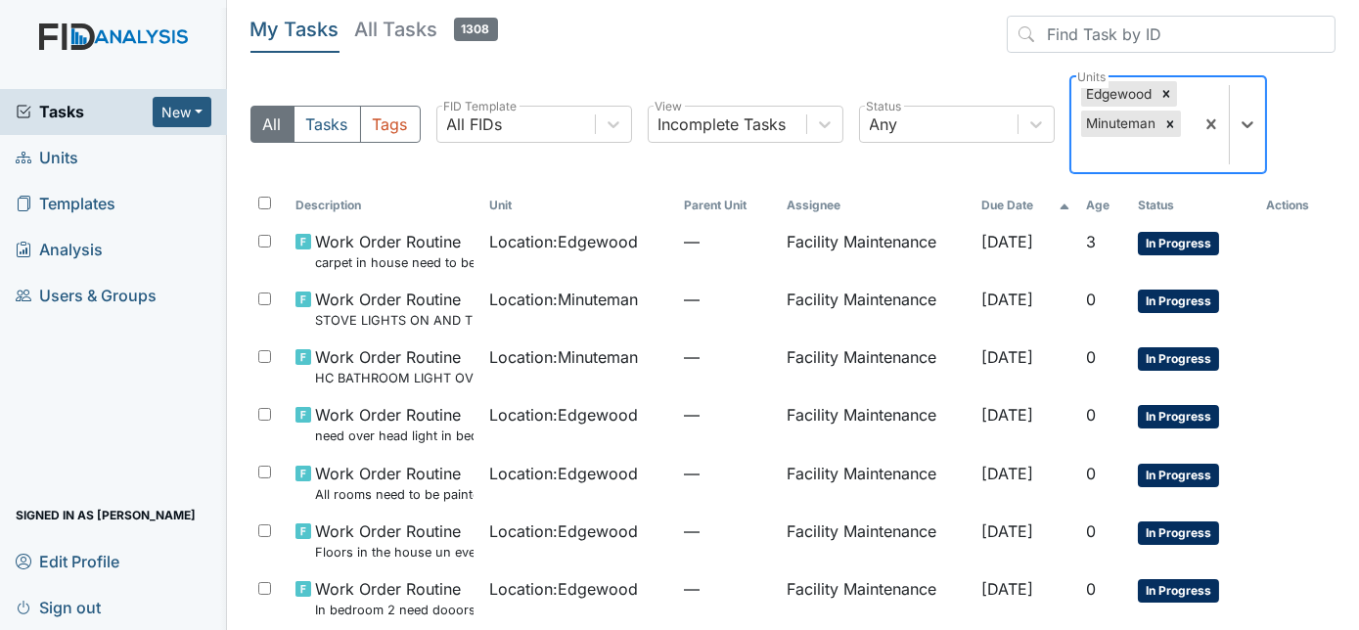
type input "b"
